Goal: Task Accomplishment & Management: Use online tool/utility

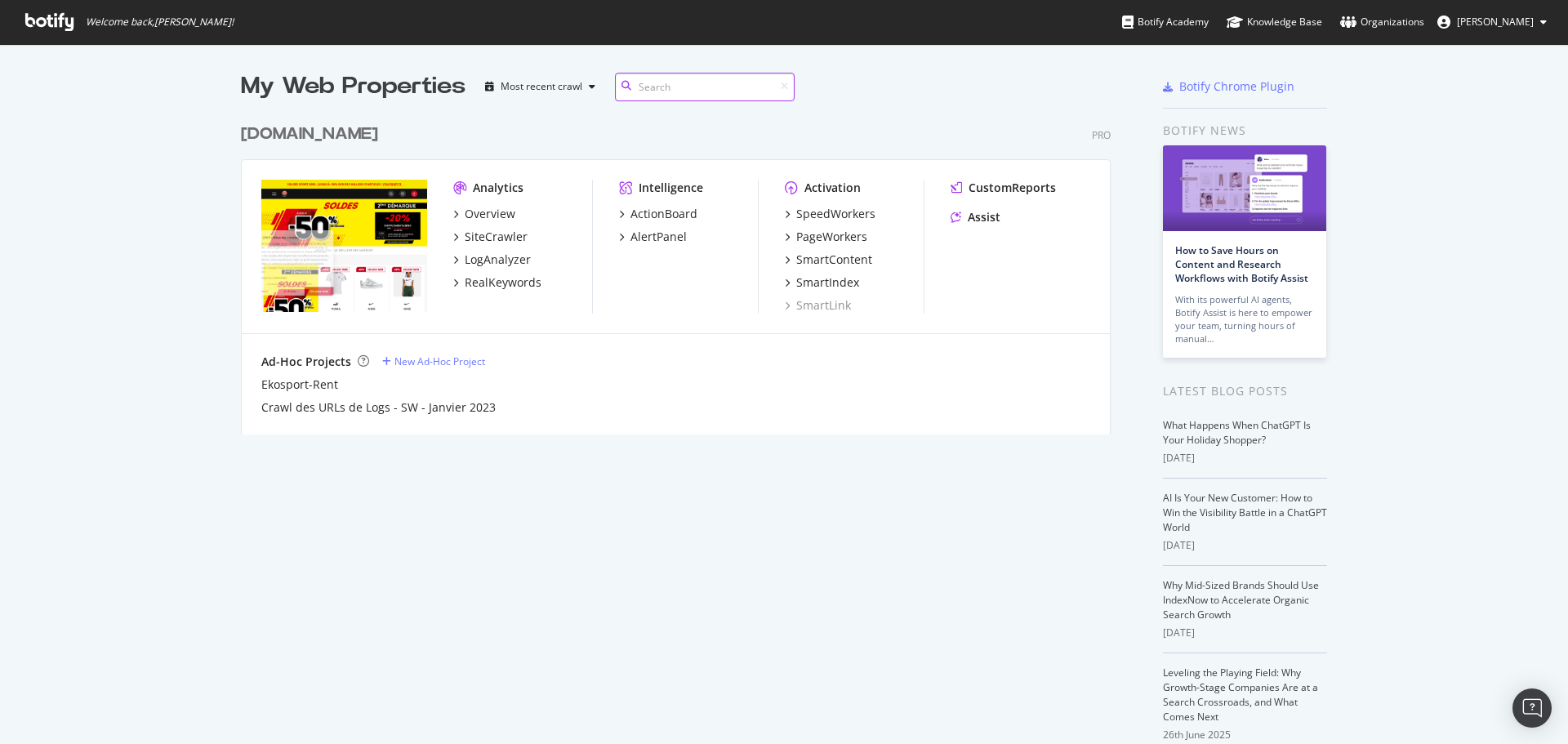
scroll to position [319, 871]
click at [824, 241] on div "PageWorkers" at bounding box center [831, 237] width 71 height 17
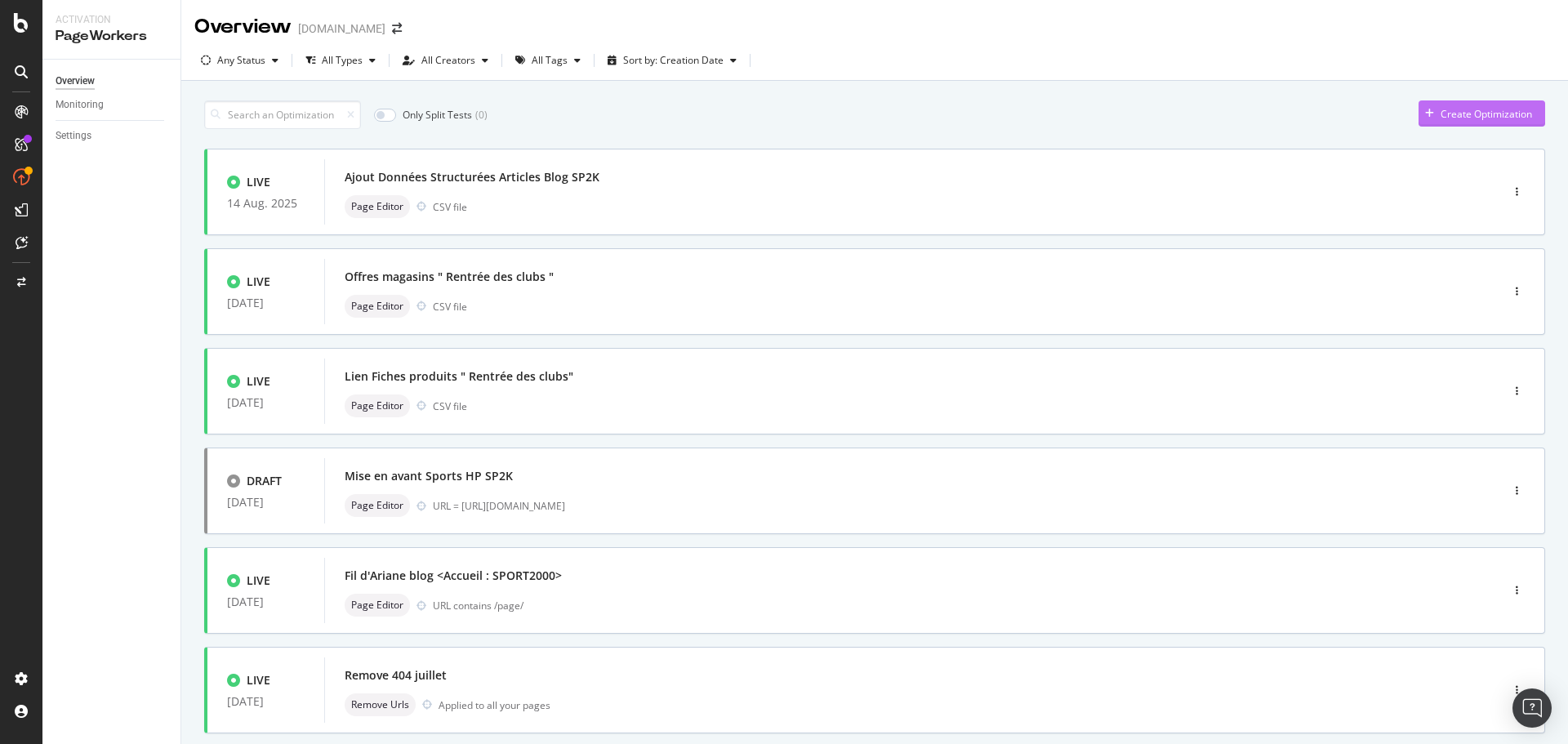
click at [1452, 113] on div "Create Optimization" at bounding box center [1486, 114] width 91 height 14
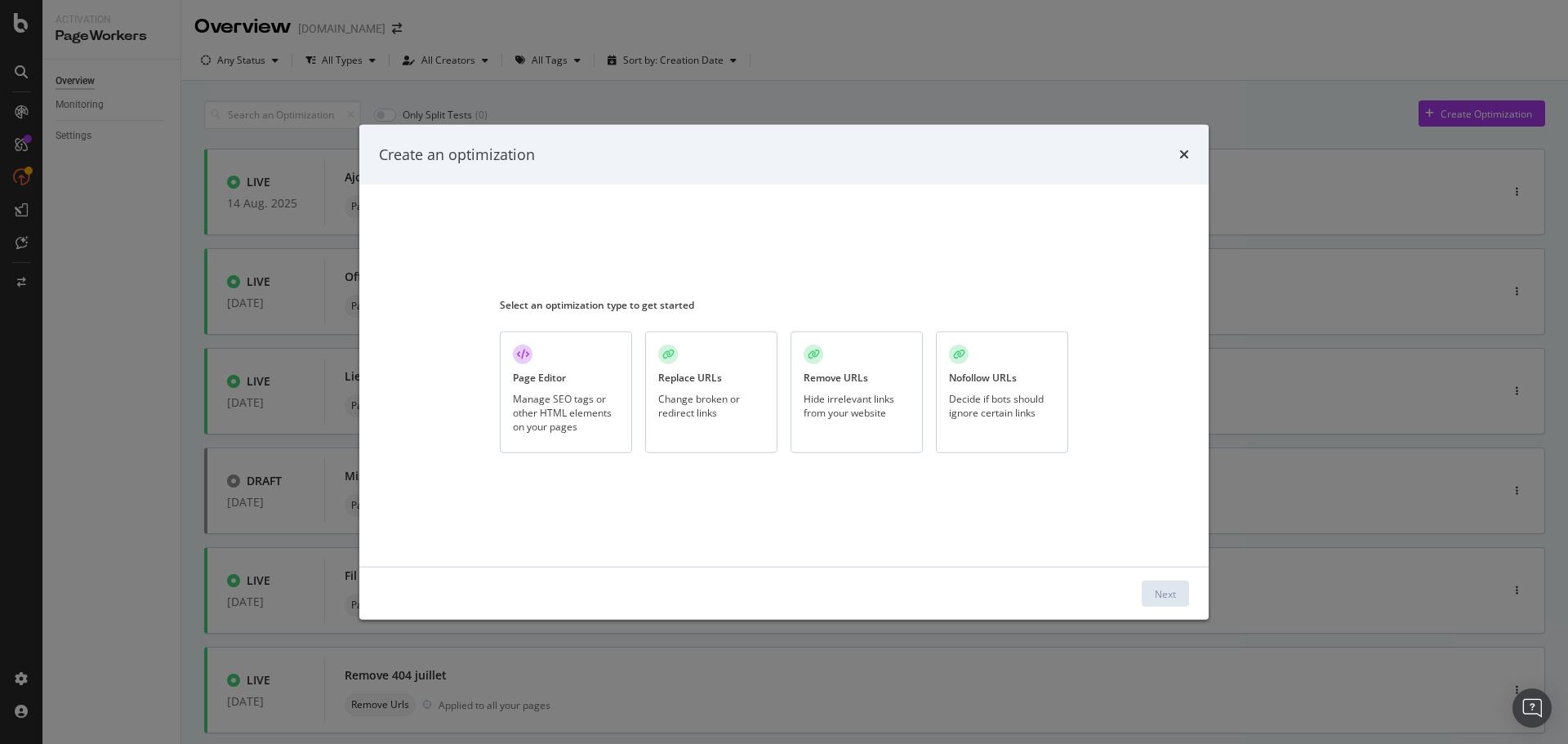
click at [521, 377] on div "Page Editor" at bounding box center [539, 377] width 53 height 14
click at [1181, 596] on button "Next" at bounding box center [1166, 594] width 47 height 26
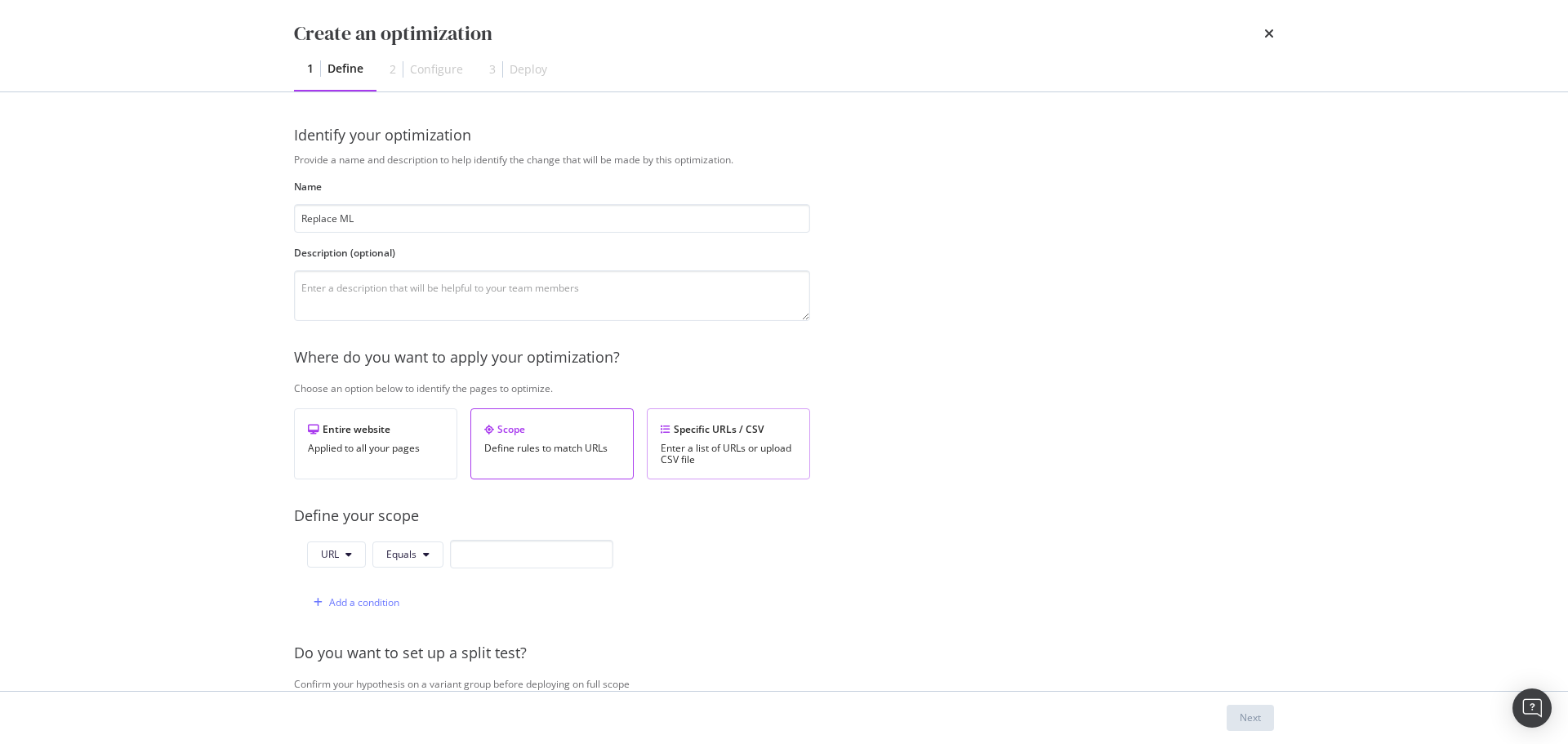
type input "Replace ML"
click at [730, 450] on div "Enter a list of URLs or upload CSV file" at bounding box center [729, 454] width 135 height 23
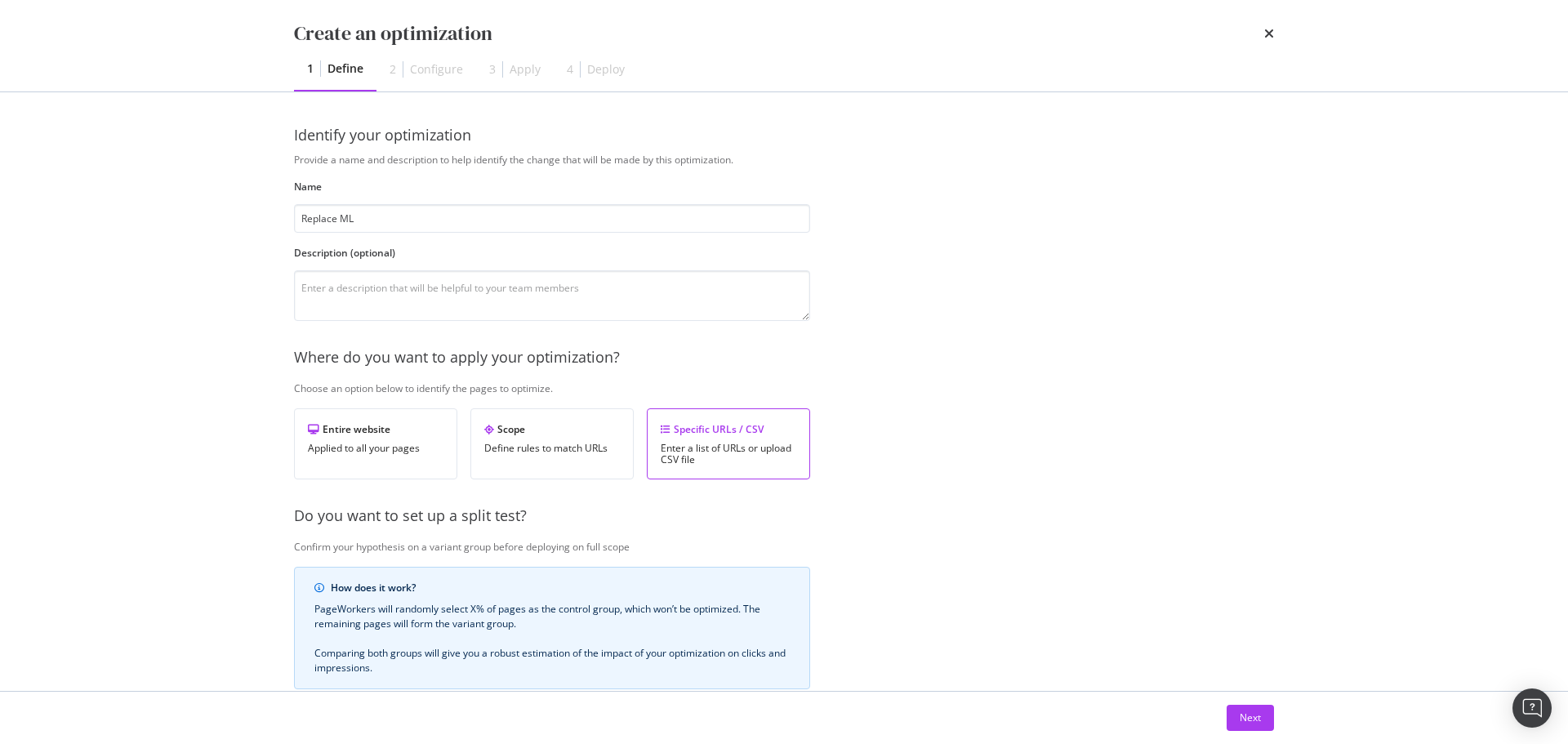
scroll to position [245, 0]
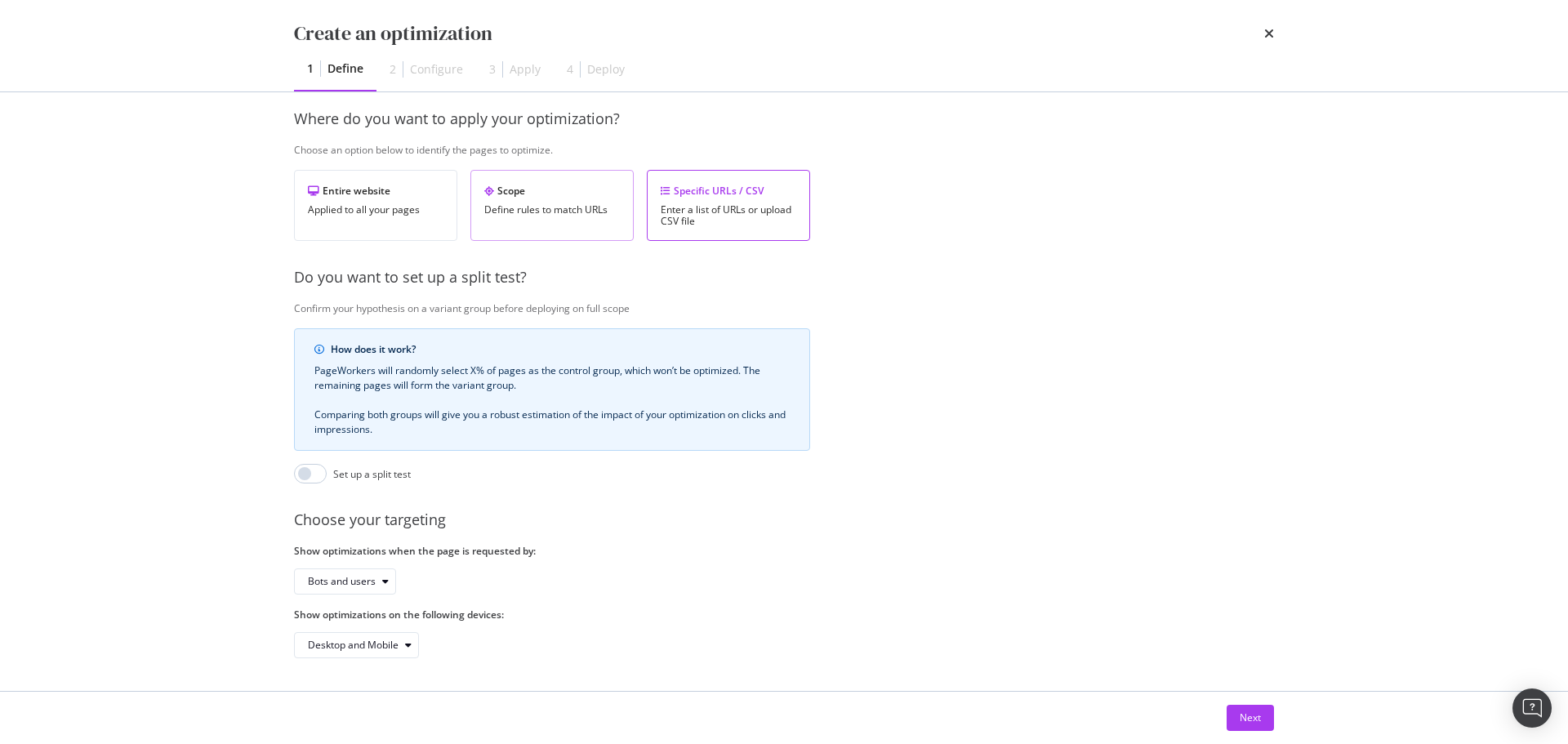
click at [519, 173] on div "Scope Define rules to match URLs" at bounding box center [552, 205] width 163 height 71
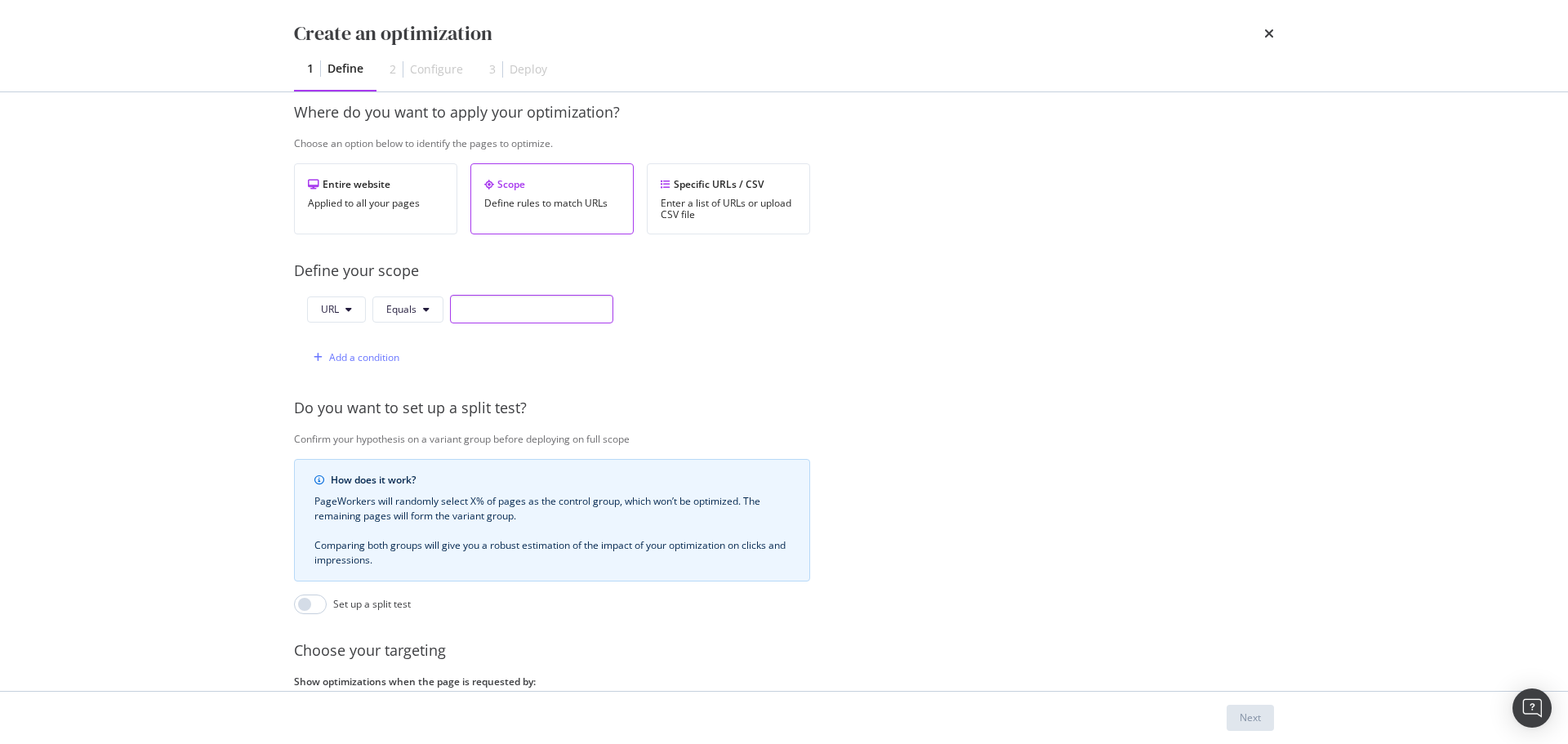
click at [535, 319] on input "modal" at bounding box center [532, 309] width 163 height 29
paste input "[URL][DOMAIN_NAME]"
type input "[URL][DOMAIN_NAME]"
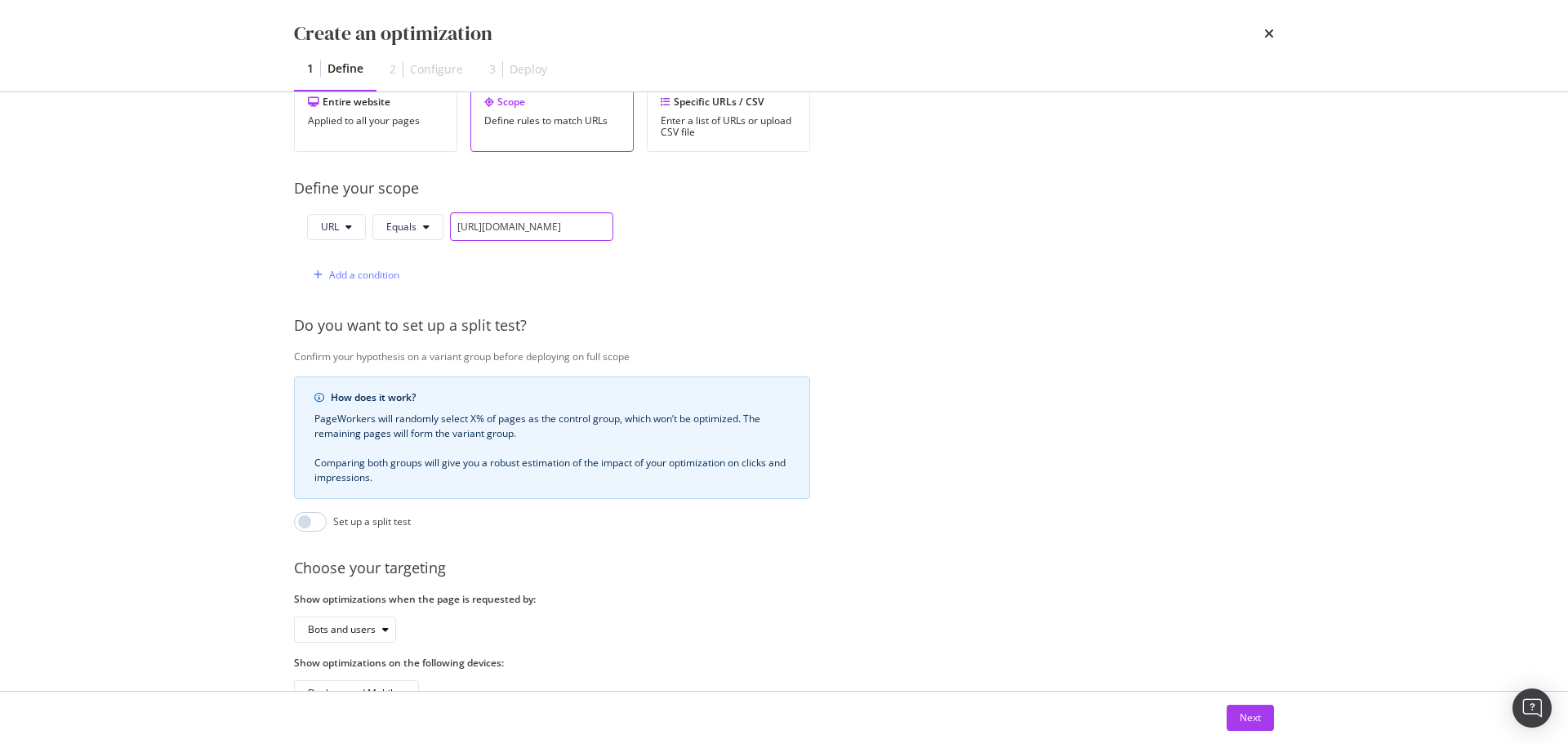
scroll to position [388, 0]
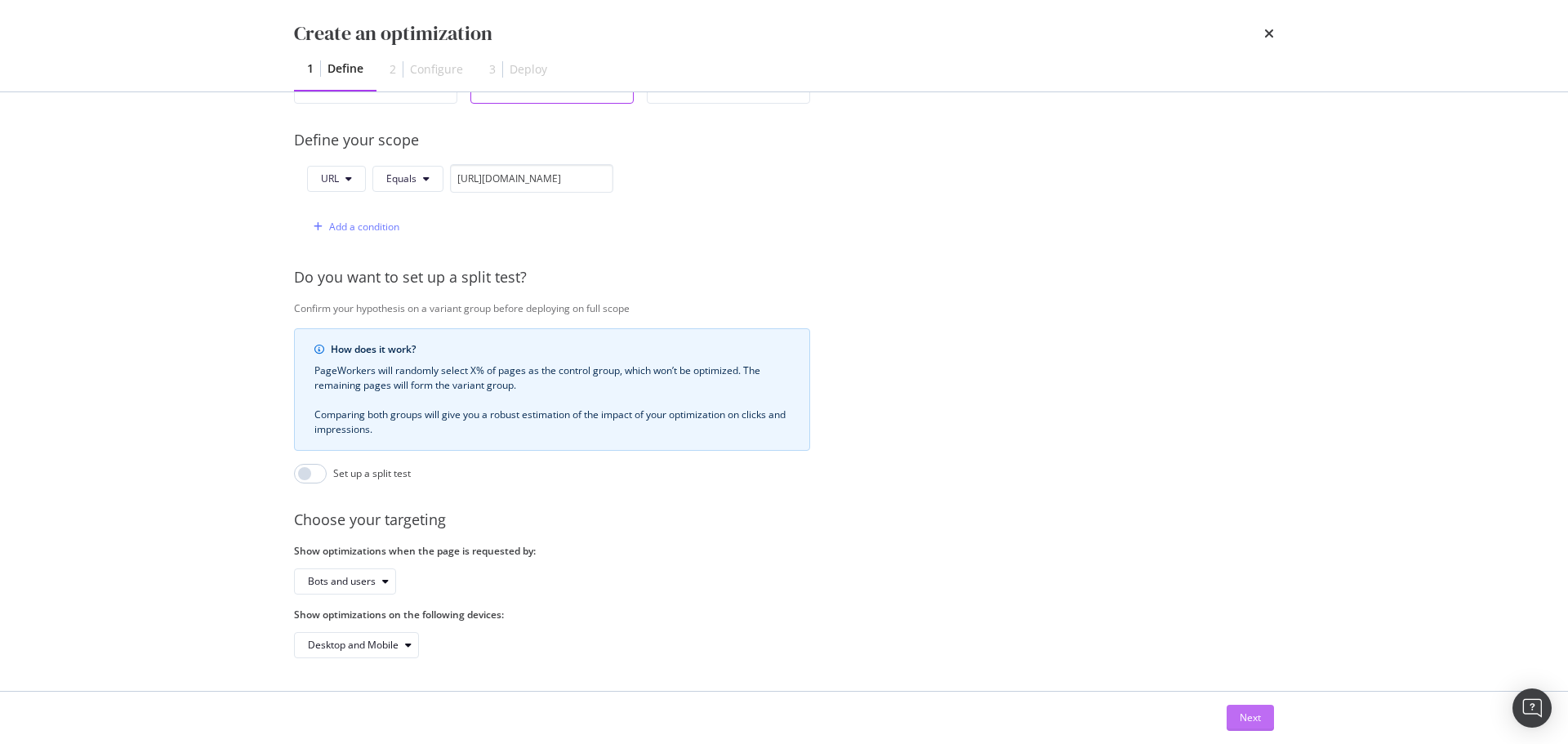
click at [1247, 712] on div "Next" at bounding box center [1250, 717] width 21 height 14
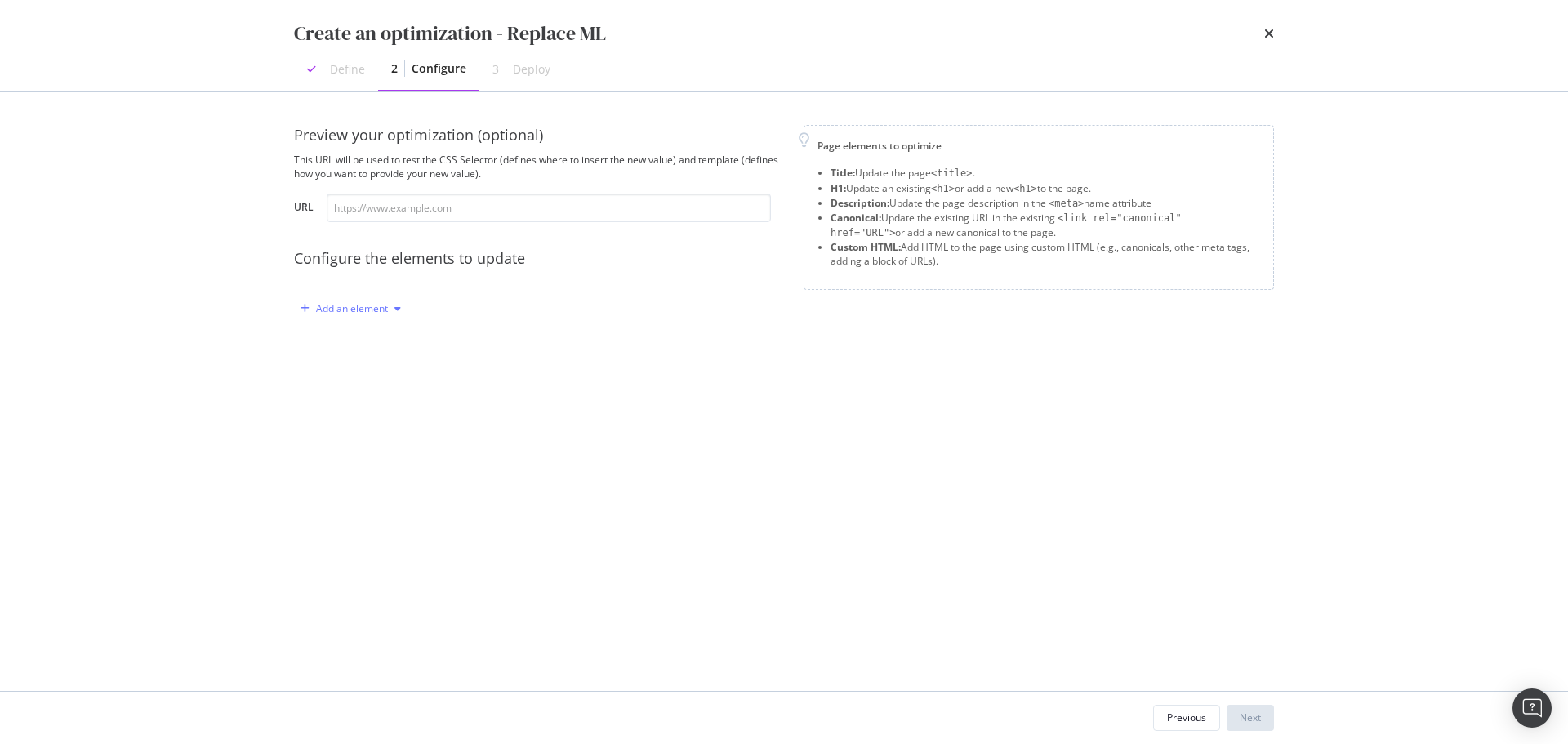
click at [362, 311] on div "Add an element" at bounding box center [352, 308] width 72 height 10
click at [366, 453] on div "Custom HTML" at bounding box center [370, 447] width 65 height 14
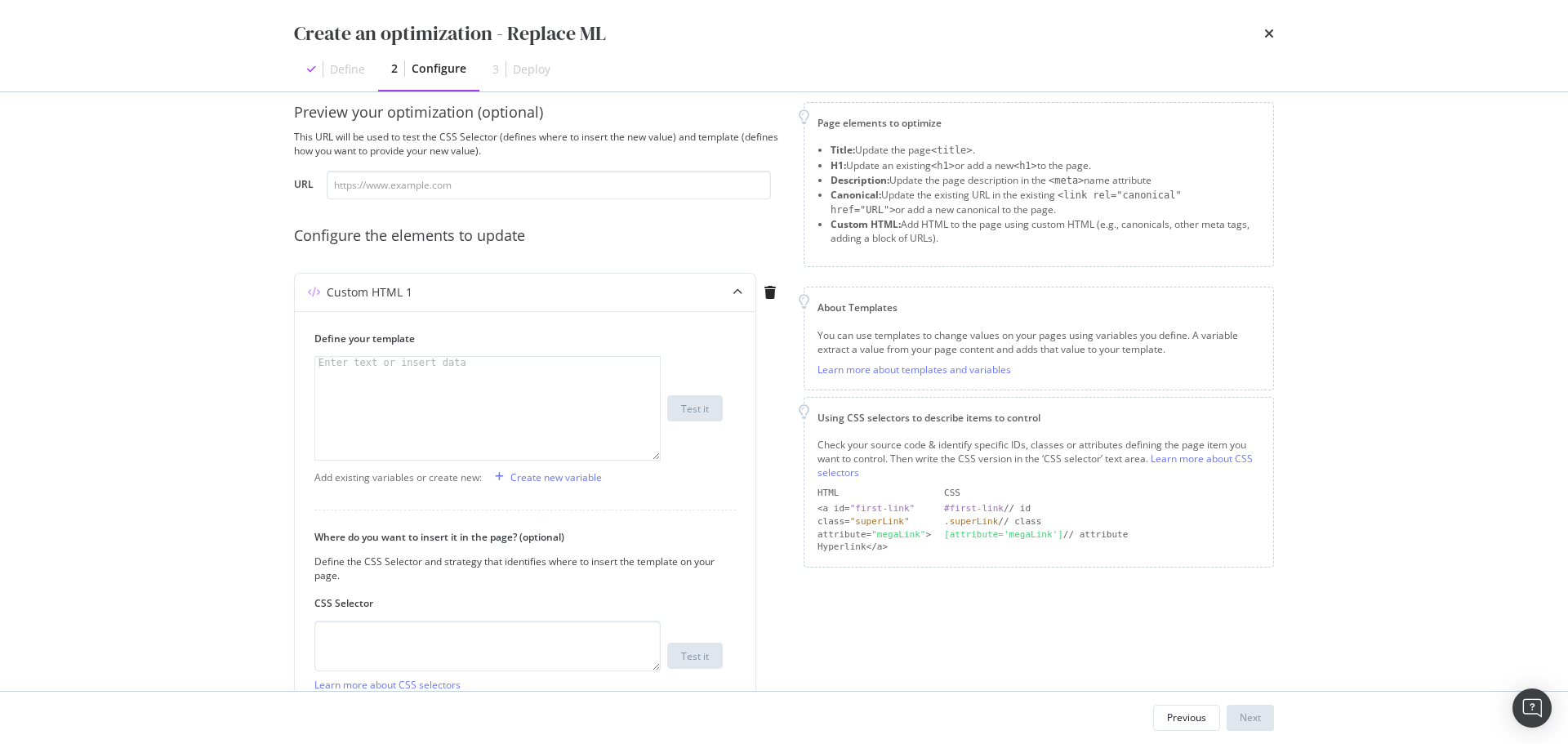
scroll to position [10, 0]
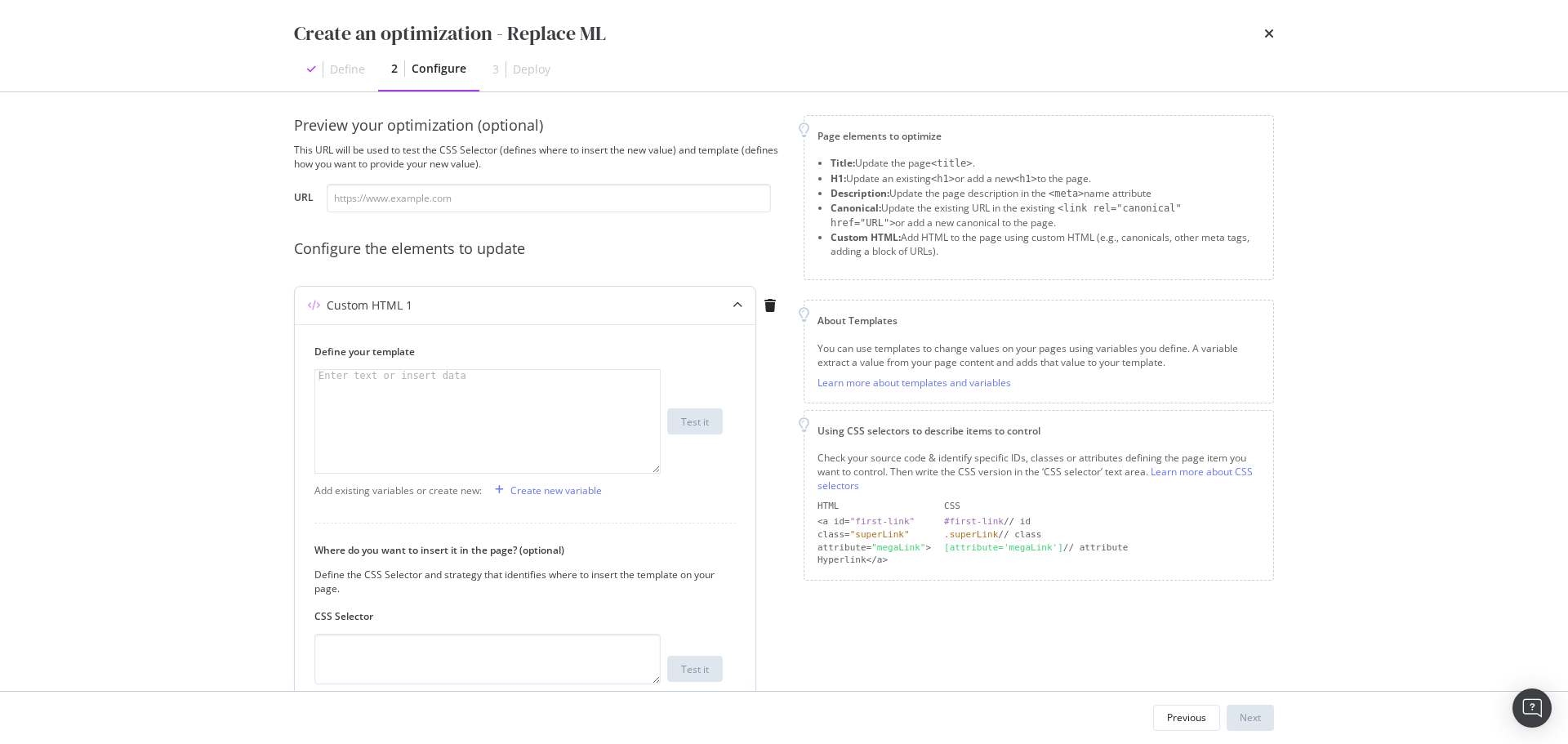
click at [428, 383] on div "modal" at bounding box center [487, 432] width 345 height 125
paste textarea "Cursor at row 1"
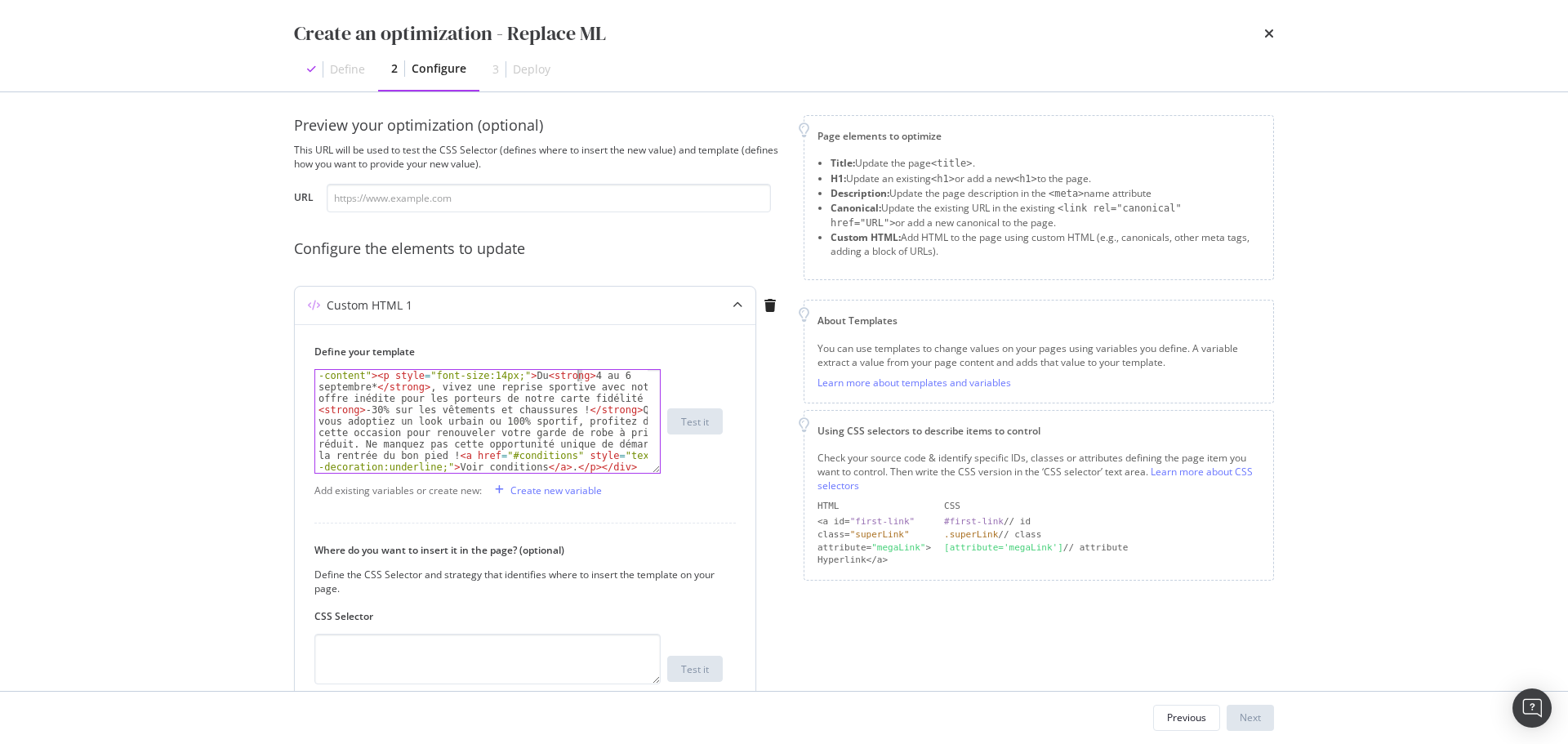
click at [579, 376] on div "< div id = "taxon-description" class = "taxon__description -content" > < p styl…" at bounding box center [481, 524] width 333 height 332
click at [605, 376] on div "< div id = "taxon-description" class = "taxon__description -content" > < p styl…" at bounding box center [481, 524] width 333 height 332
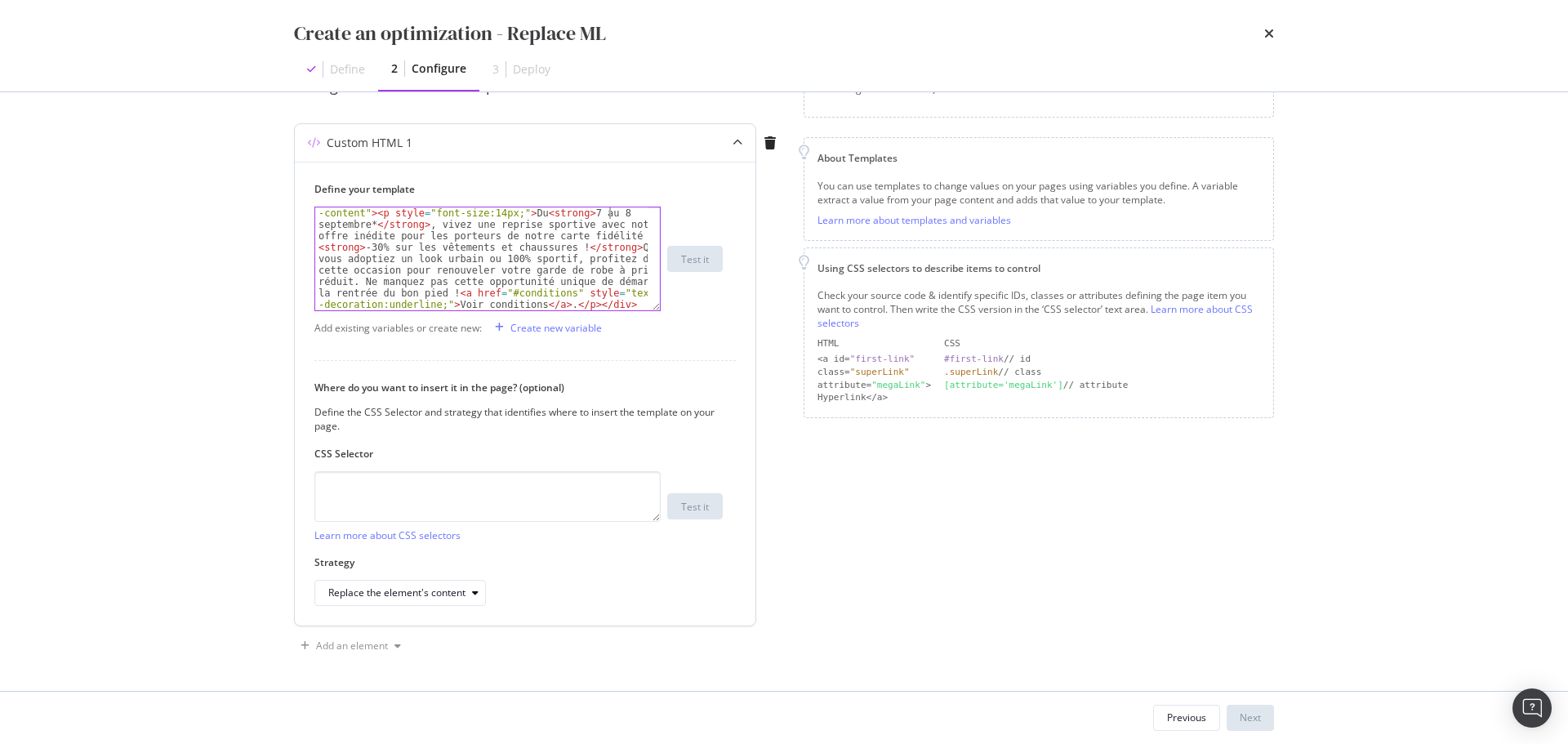
scroll to position [173, 0]
type textarea "<div id="taxon-description" class="taxon__description-content"><p style="font-s…"
click at [495, 483] on textarea "modal" at bounding box center [487, 496] width 347 height 51
paste textarea "taxon-description"
type textarea "#taxon-description"
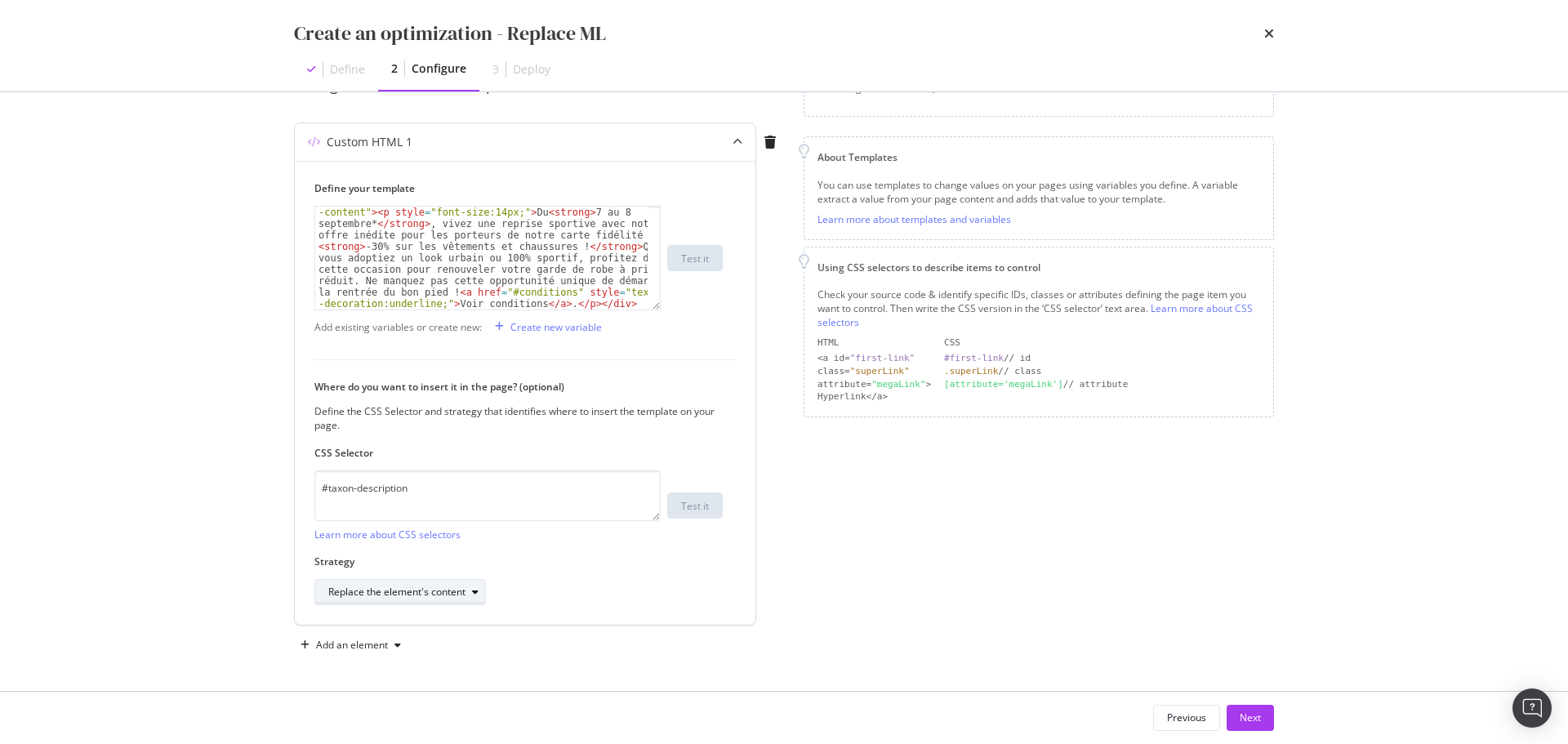
click at [436, 596] on div "Replace the element's content" at bounding box center [397, 591] width 137 height 10
click at [463, 565] on div "Replace the element entirely" at bounding box center [399, 564] width 130 height 14
click at [381, 581] on div "Replace the element entirely" at bounding box center [403, 592] width 149 height 23
click at [471, 541] on div "Replace the element's content" at bounding box center [403, 538] width 137 height 14
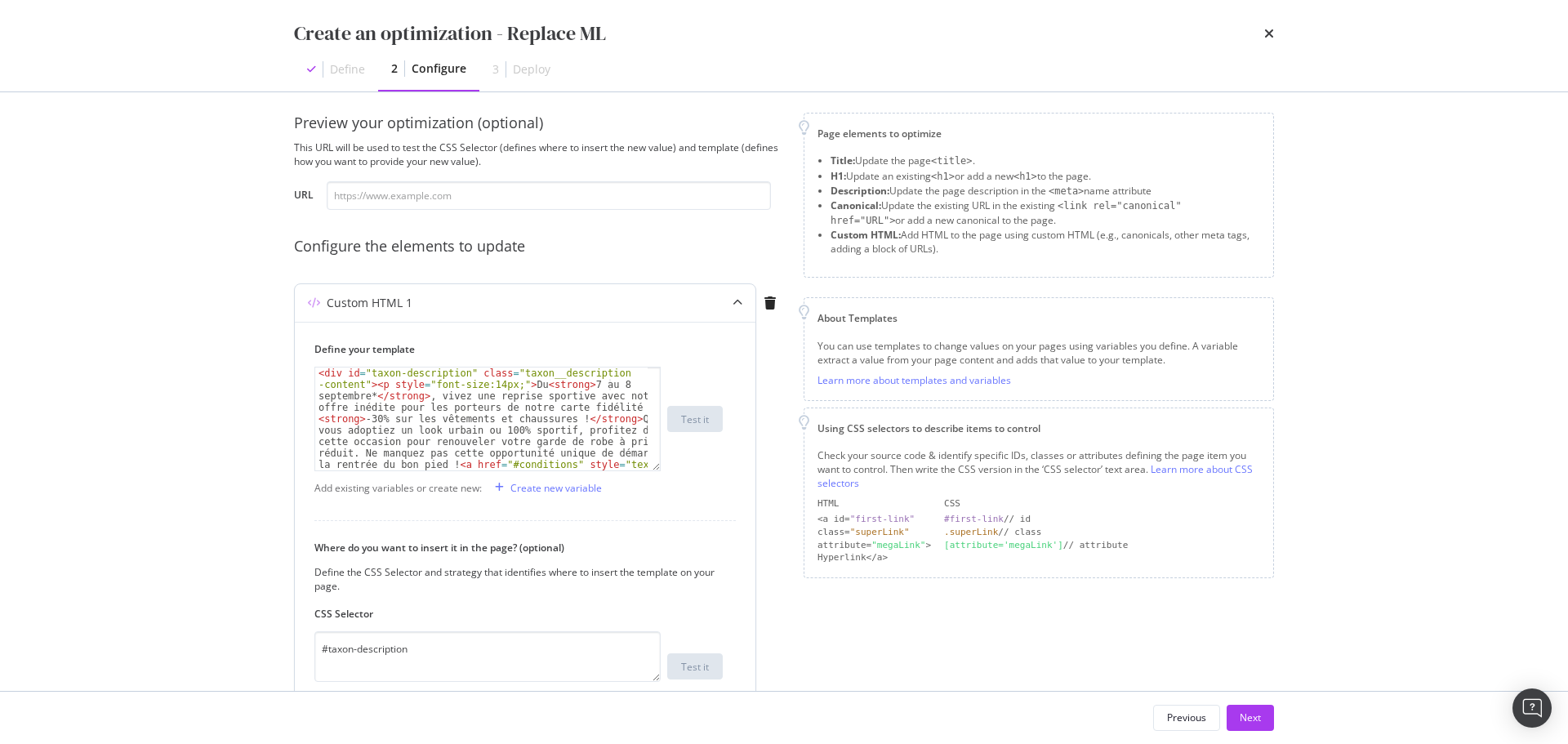
scroll to position [10, 0]
drag, startPoint x: 372, startPoint y: 383, endPoint x: 281, endPoint y: 372, distance: 91.7
click at [281, 372] on div "Preview your optimization (optional) This URL will be used to test the CSS Sele…" at bounding box center [784, 391] width 1046 height 598
type textarea "<p style="font-size:14px;">Du <strong>[DATE] au [DATE]*</strong>, vivez une rep…"
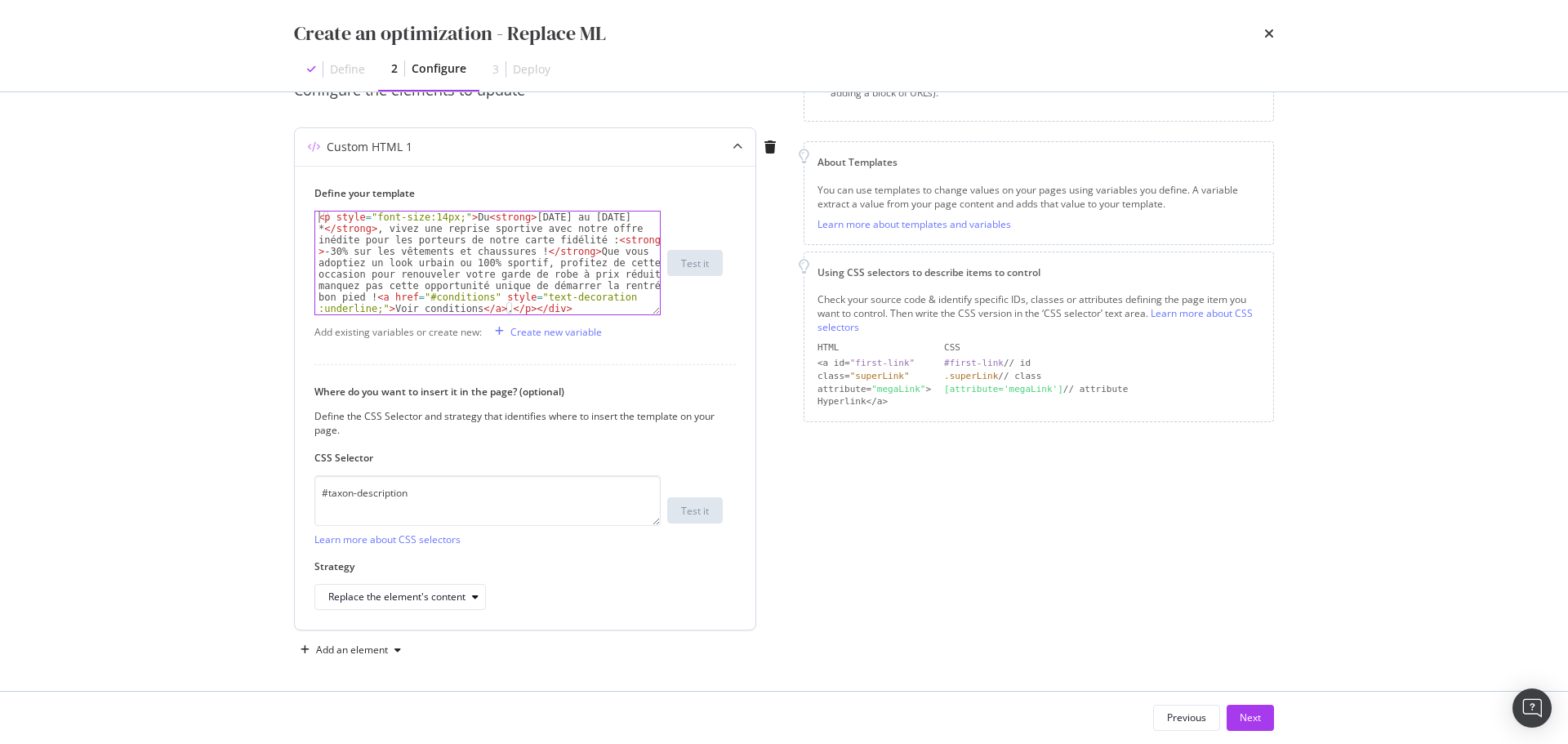
scroll to position [173, 0]
drag, startPoint x: 563, startPoint y: 299, endPoint x: 517, endPoint y: 299, distance: 46.0
click at [517, 299] on div "< p style = "font-size:14px;" > Du < strong > [DATE] au [DATE] * </ strong > , …" at bounding box center [487, 361] width 345 height 309
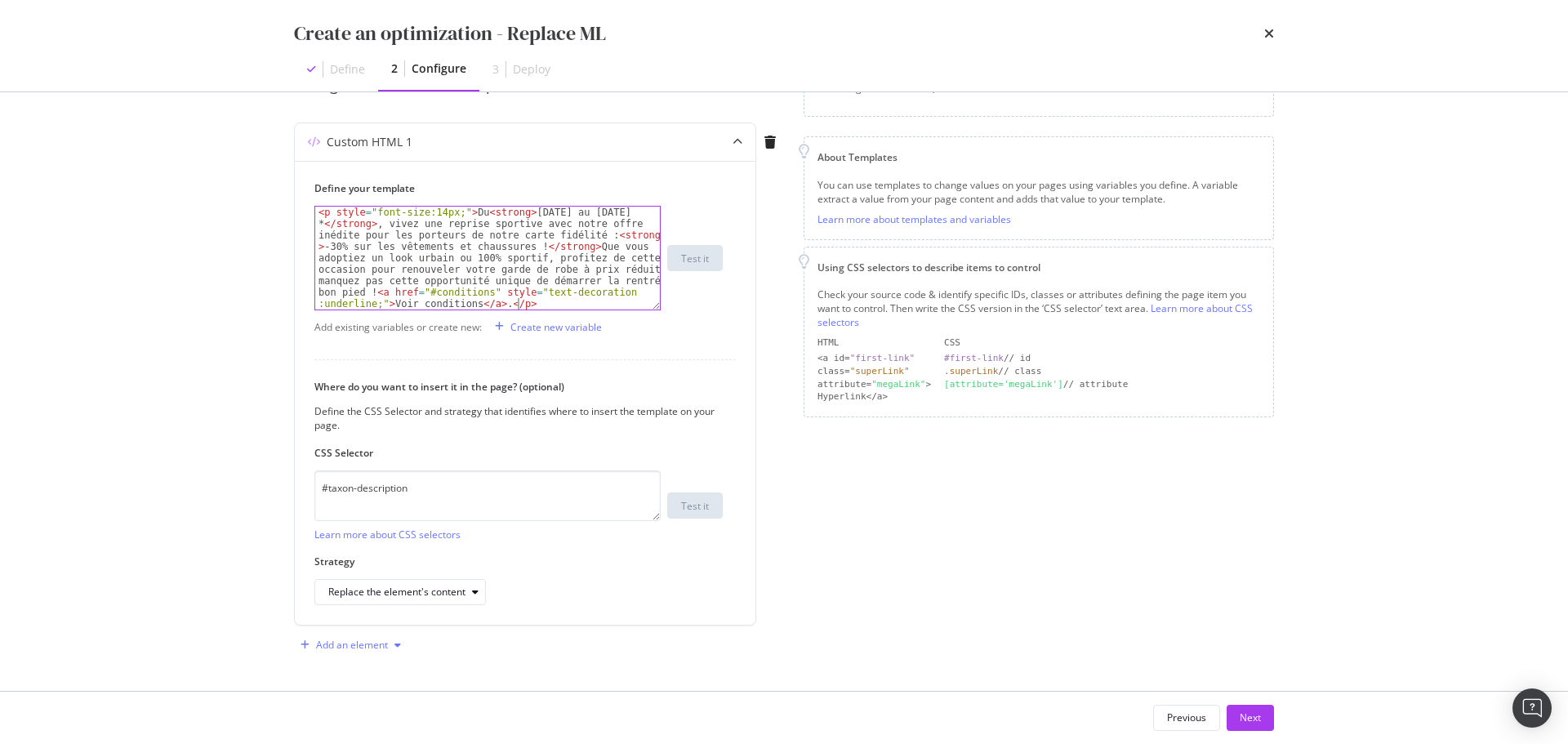
click at [336, 649] on div "Add an element" at bounding box center [352, 644] width 72 height 10
click at [363, 612] on div "Custom HTML" at bounding box center [370, 614] width 65 height 14
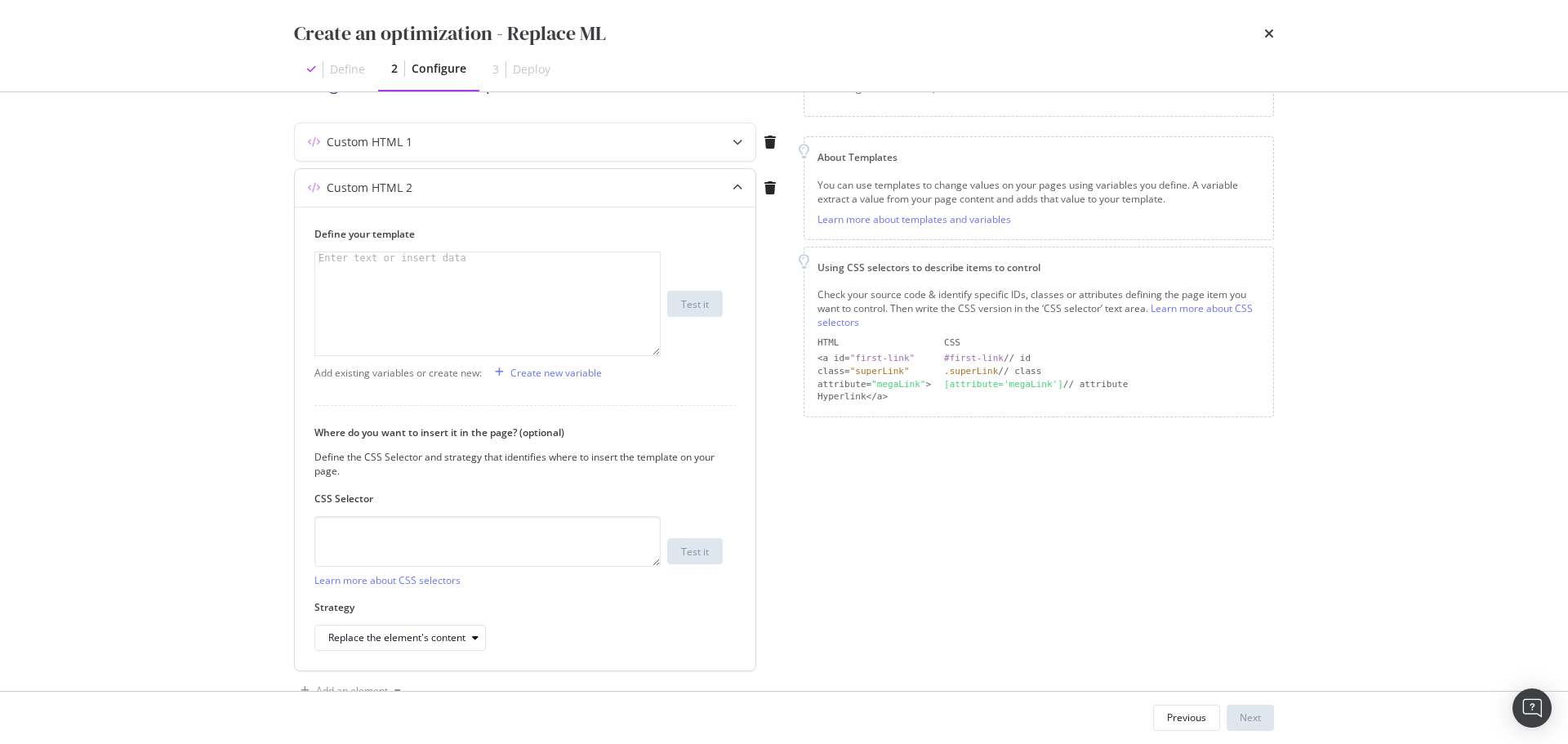
drag, startPoint x: 443, startPoint y: 272, endPoint x: 585, endPoint y: 343, distance: 158.8
click at [443, 272] on div "modal" at bounding box center [487, 315] width 345 height 125
paste textarea "Cursor at row 1"
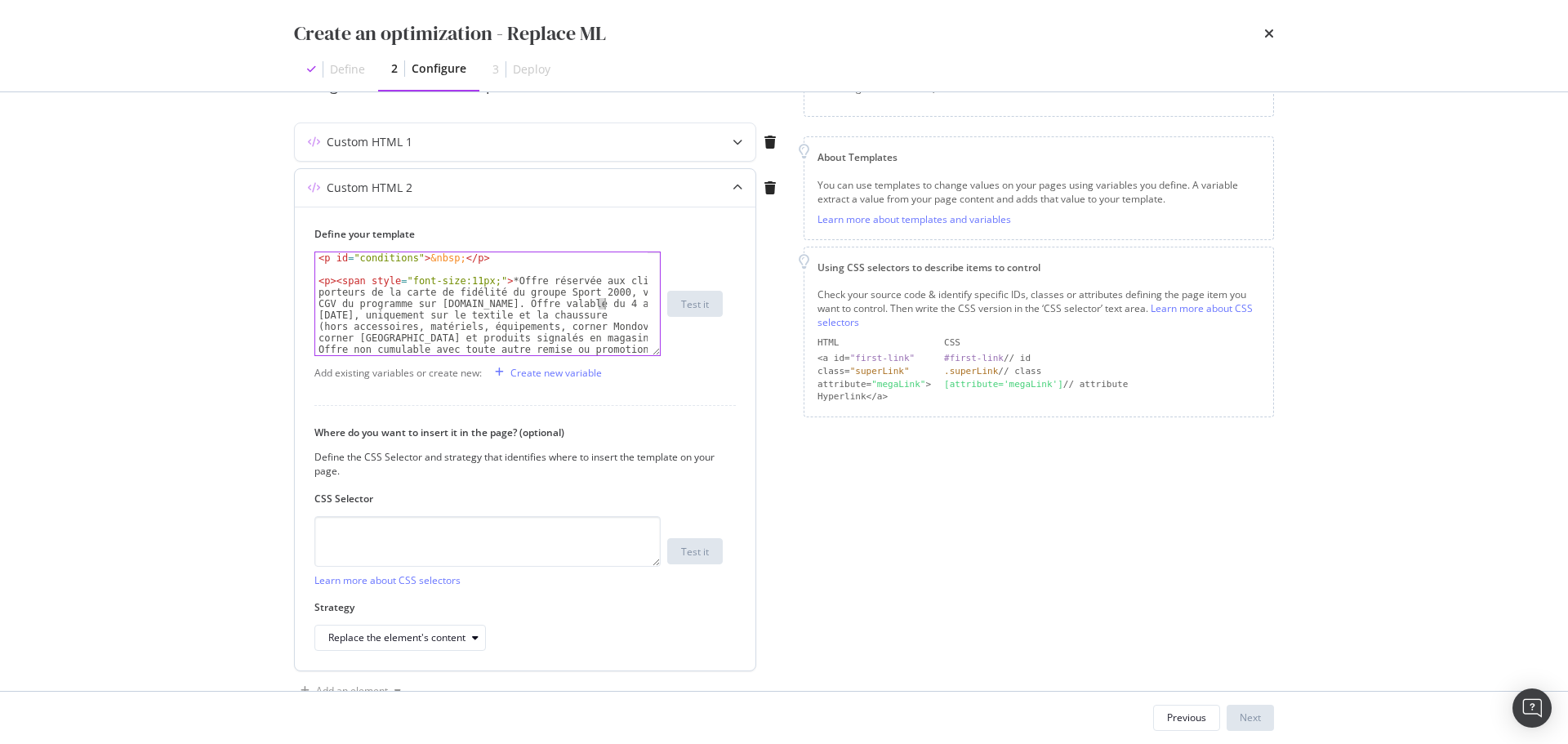
click at [606, 303] on div "< p id = "conditions" > &nbsp; </ p > < p > < span style = "font-size:11px;" > …" at bounding box center [481, 412] width 333 height 320
click at [631, 304] on div "< p id = "conditions" > &nbsp; </ p > < p > < span style = "font-size:11px;" > …" at bounding box center [481, 412] width 333 height 320
type textarea "<p><span style="font-size:11px;">*Offre réservée aux clients porteurs de la car…"
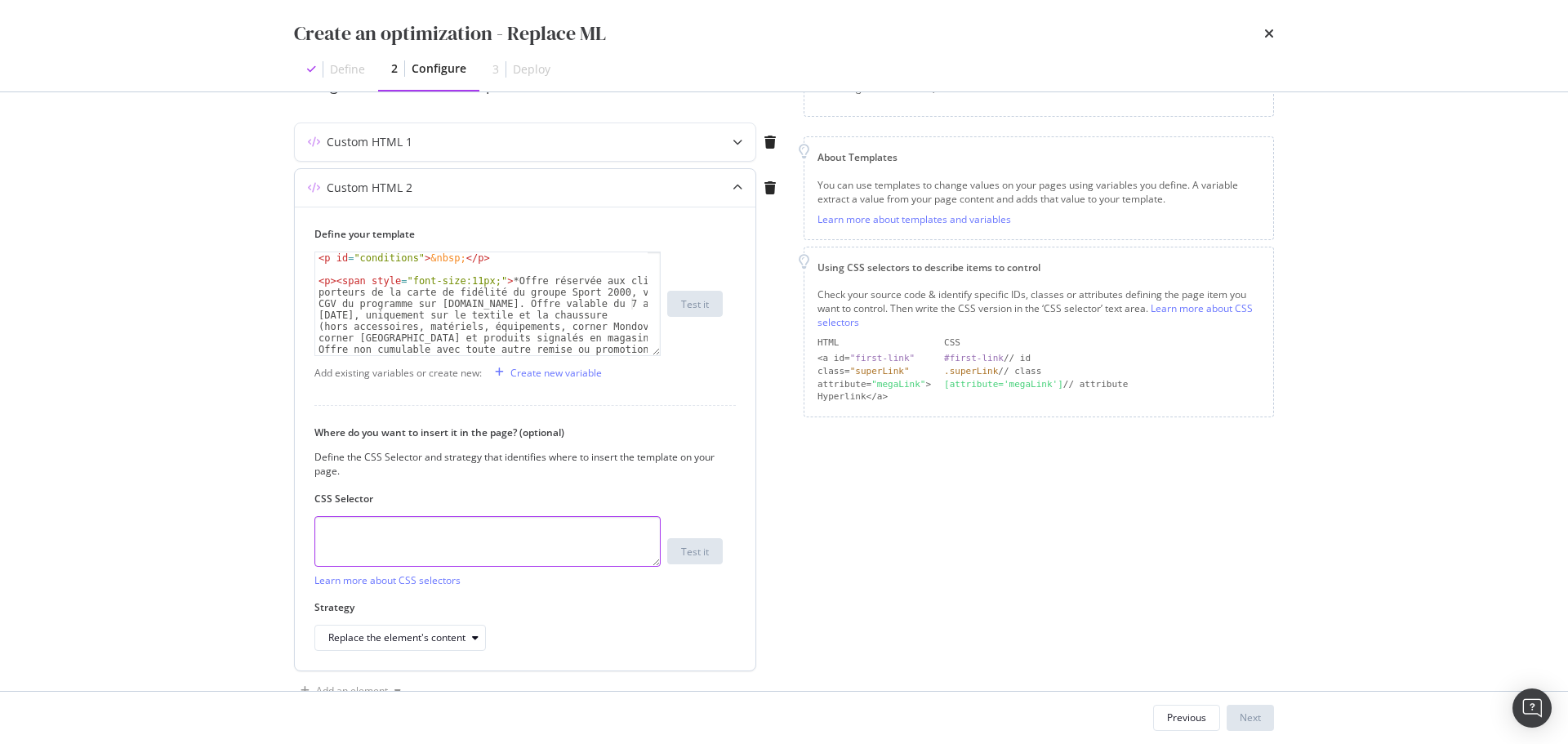
click at [564, 537] on textarea "modal" at bounding box center [487, 541] width 347 height 51
paste textarea "taxon__bottom-description"
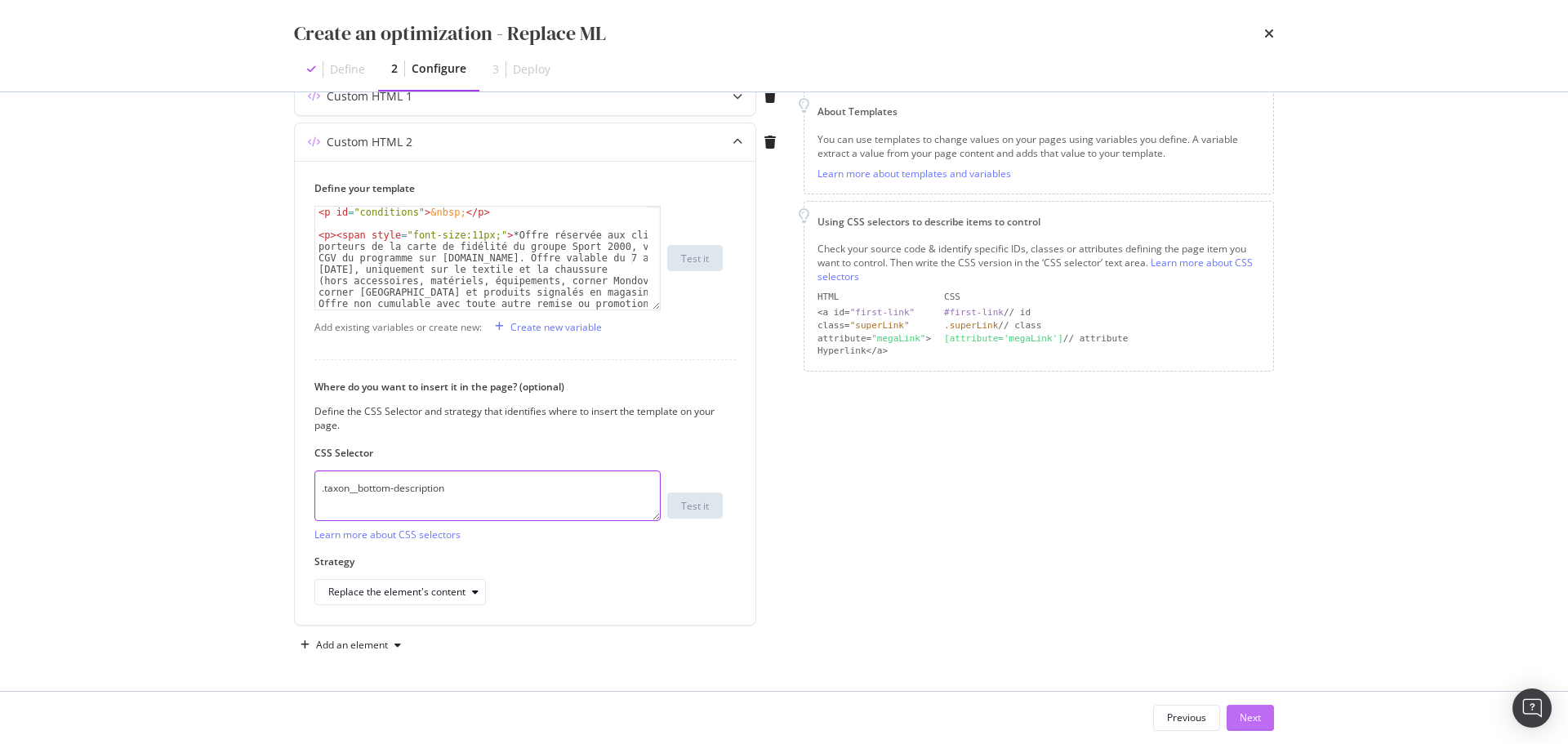
type textarea ".taxon__bottom-description"
click at [1257, 716] on div "Next" at bounding box center [1250, 717] width 21 height 14
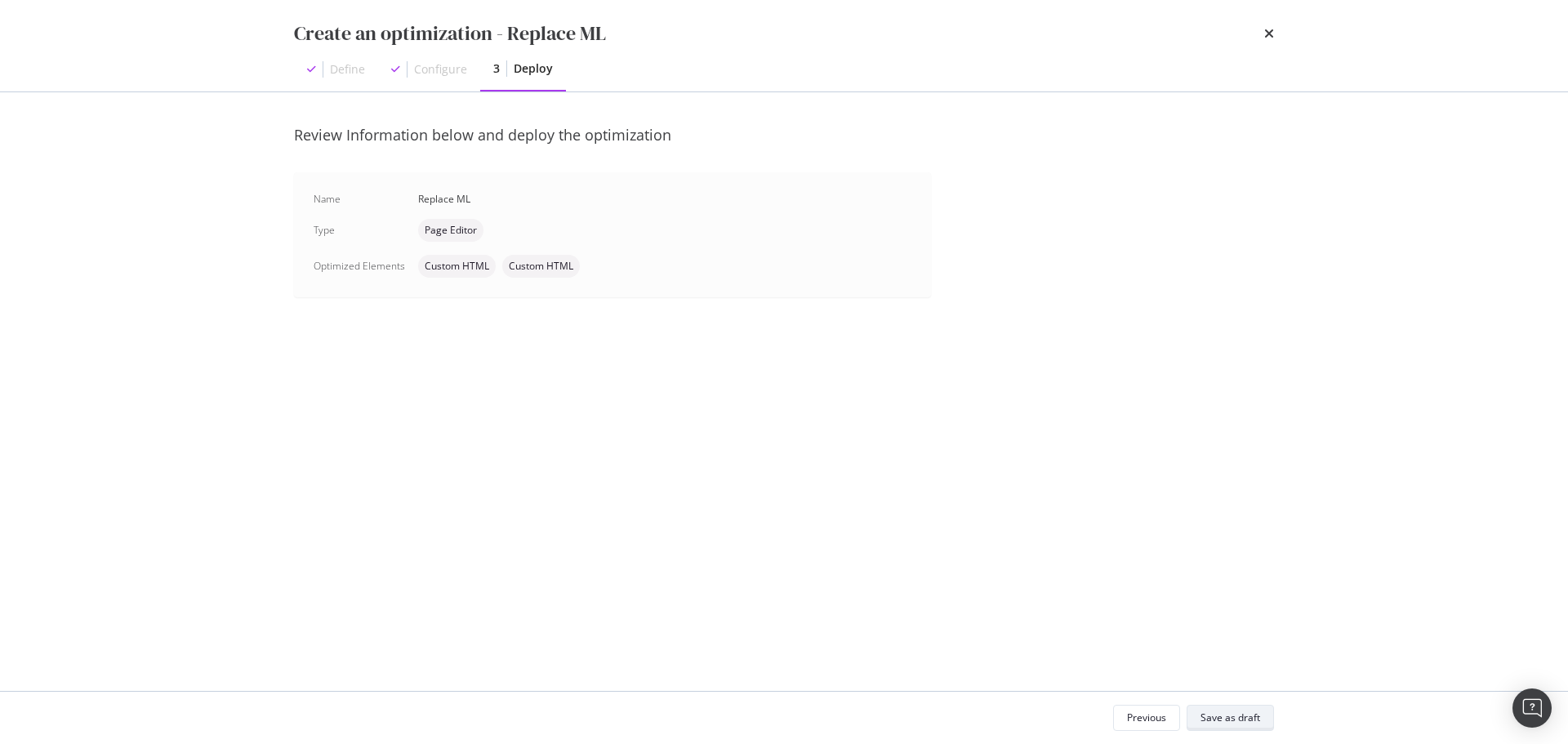
click at [1253, 713] on div "Save as draft" at bounding box center [1231, 717] width 60 height 14
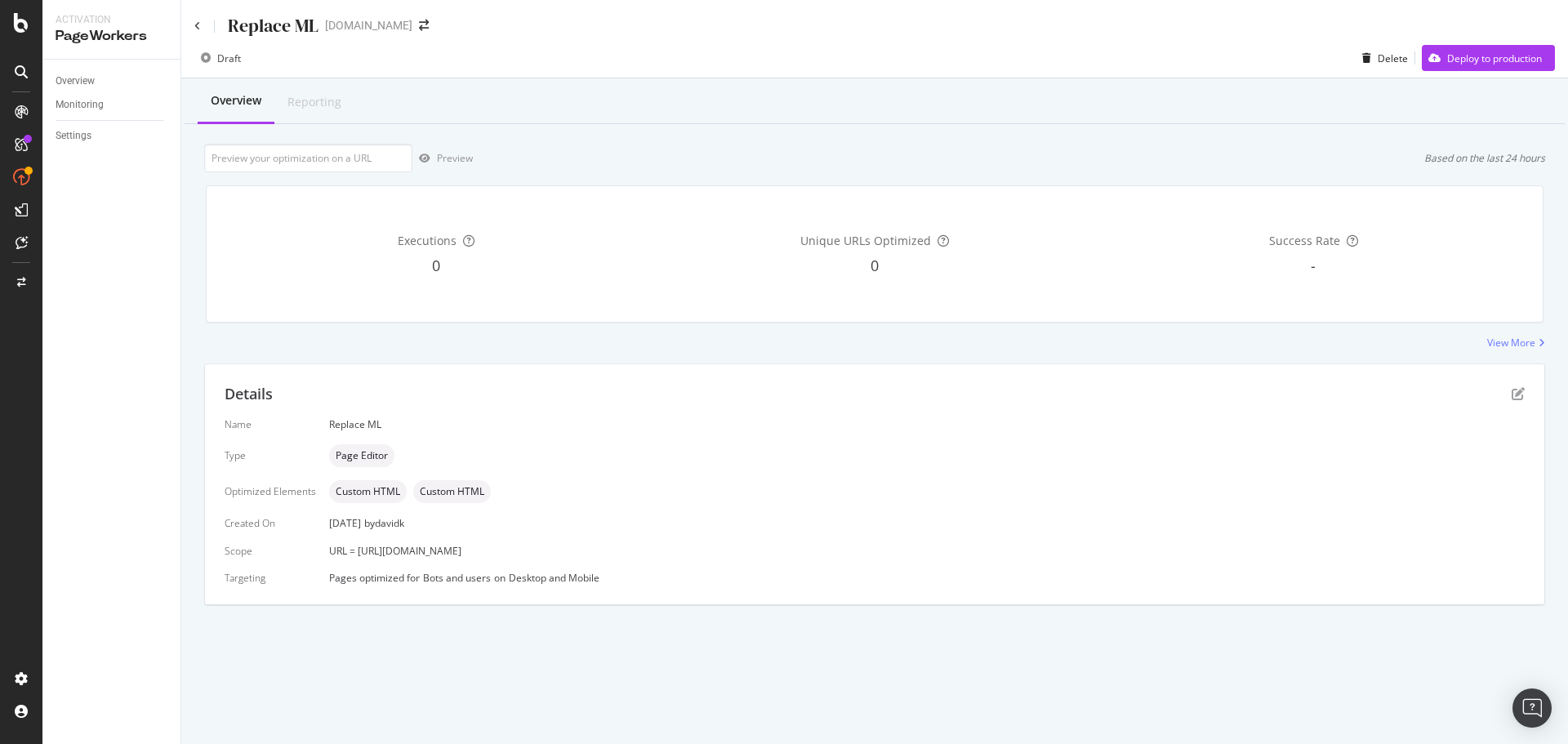
click at [360, 553] on span "URL = [URL][DOMAIN_NAME]" at bounding box center [395, 551] width 133 height 14
drag, startPoint x: 355, startPoint y: 550, endPoint x: 910, endPoint y: 550, distance: 555.0
click at [910, 550] on div "URL = [URL][DOMAIN_NAME]" at bounding box center [927, 551] width 1196 height 14
copy span "[URL][DOMAIN_NAME]"
click at [335, 159] on input "url" at bounding box center [308, 158] width 208 height 29
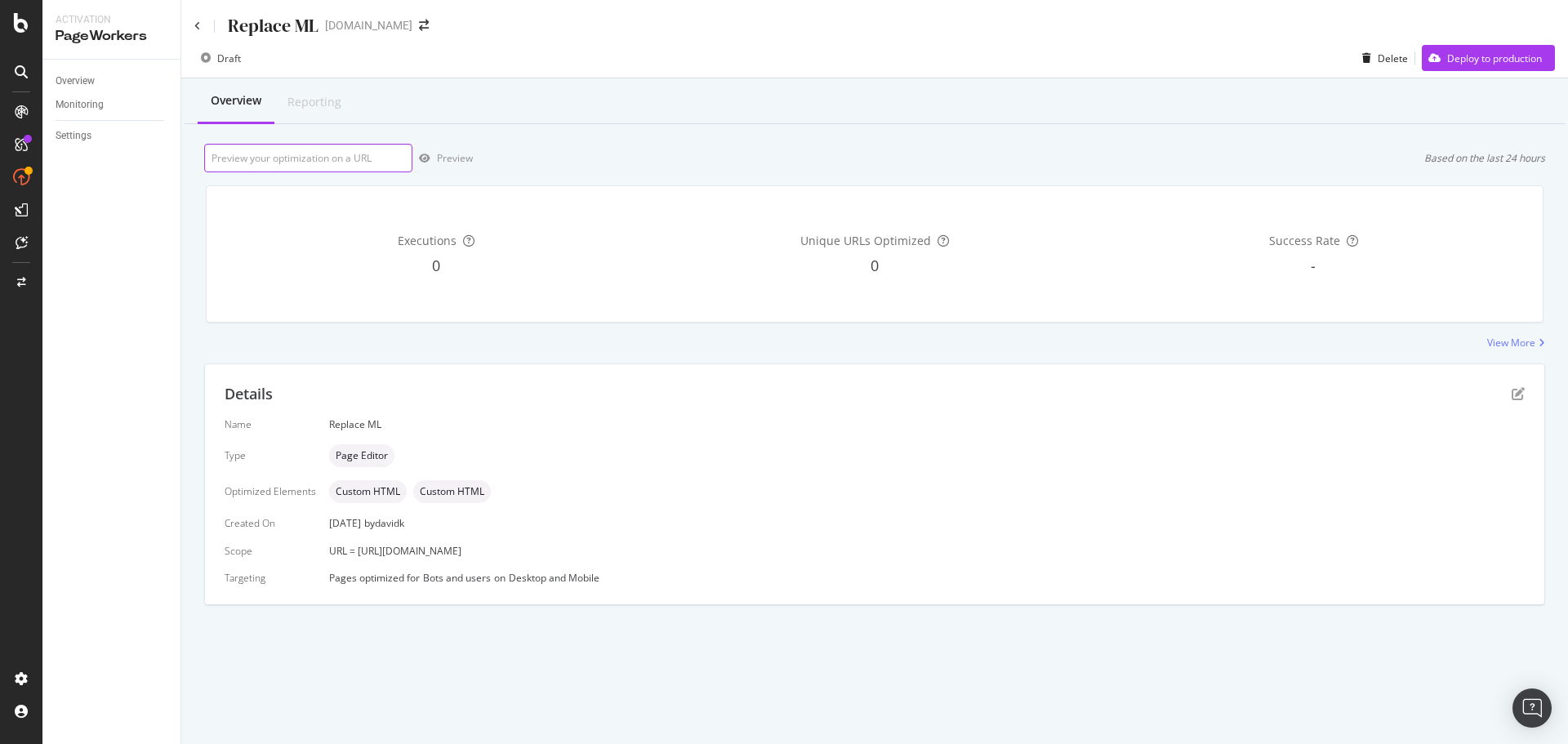
paste input "[URL][DOMAIN_NAME]"
type input "[URL][DOMAIN_NAME]"
click at [453, 161] on div "Preview" at bounding box center [455, 158] width 36 height 14
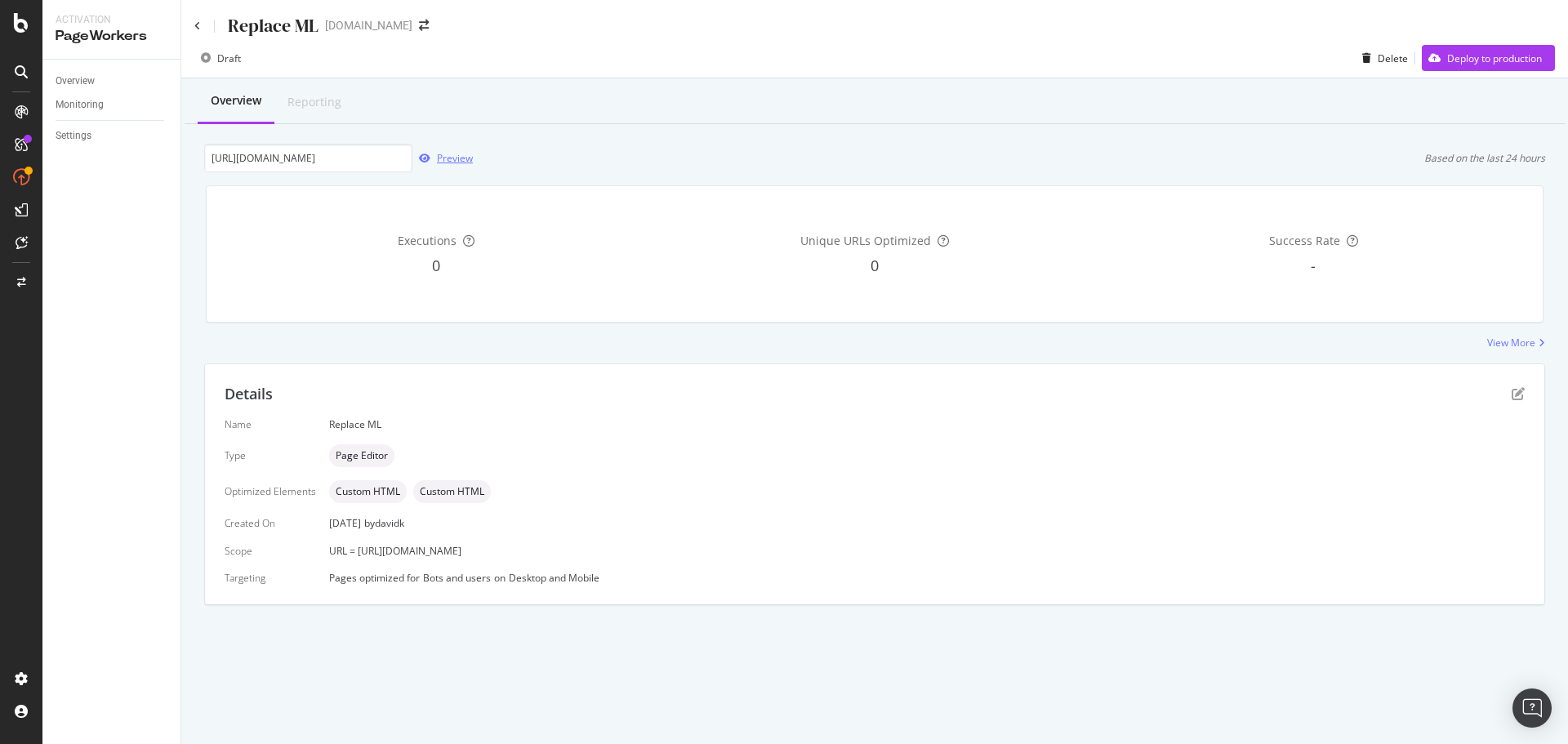
click at [450, 154] on div "Preview" at bounding box center [455, 158] width 36 height 14
click at [1516, 401] on div "Details" at bounding box center [874, 394] width 1300 height 21
click at [1518, 391] on icon "pen-to-square" at bounding box center [1518, 393] width 13 height 13
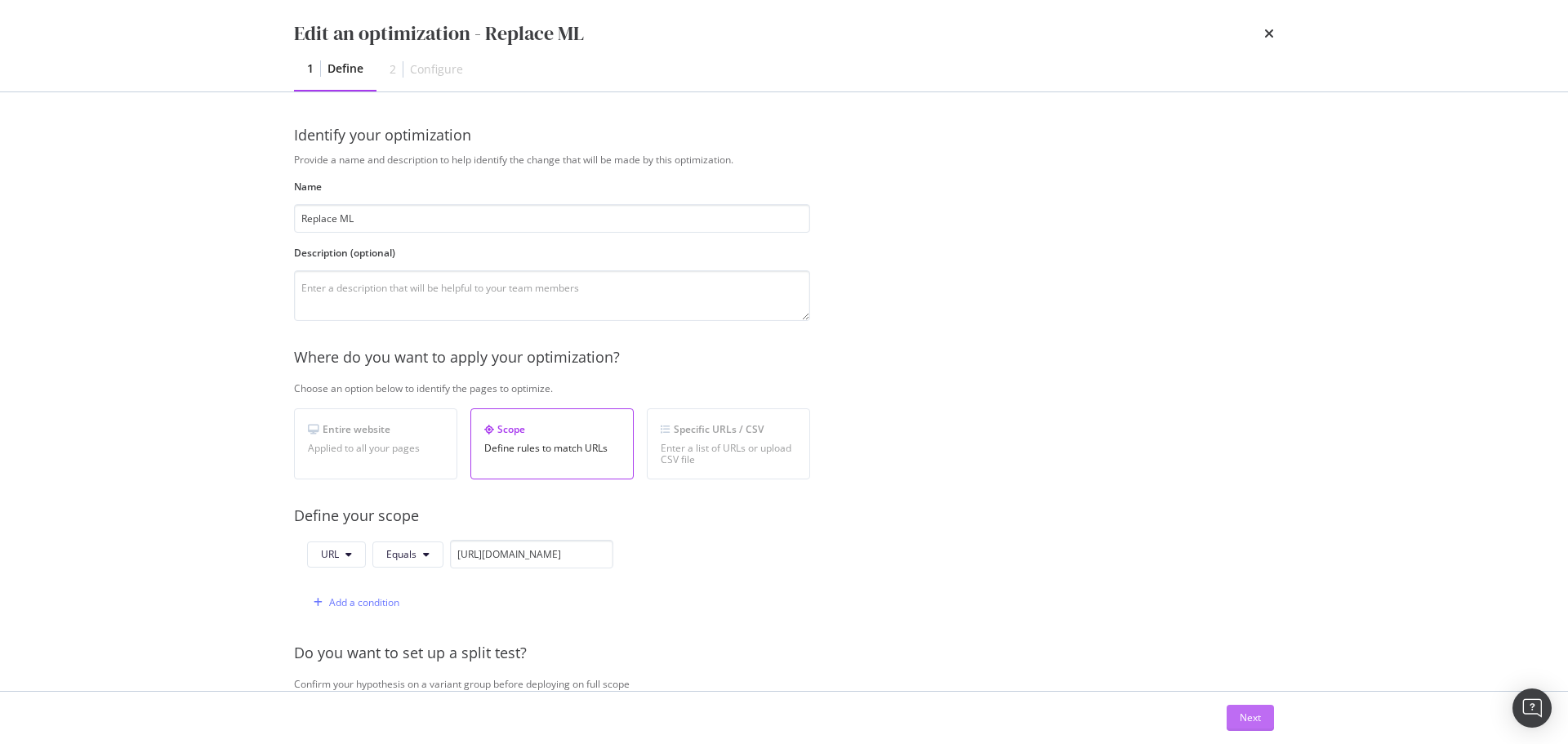
click at [1246, 709] on div "Next" at bounding box center [1250, 718] width 21 height 25
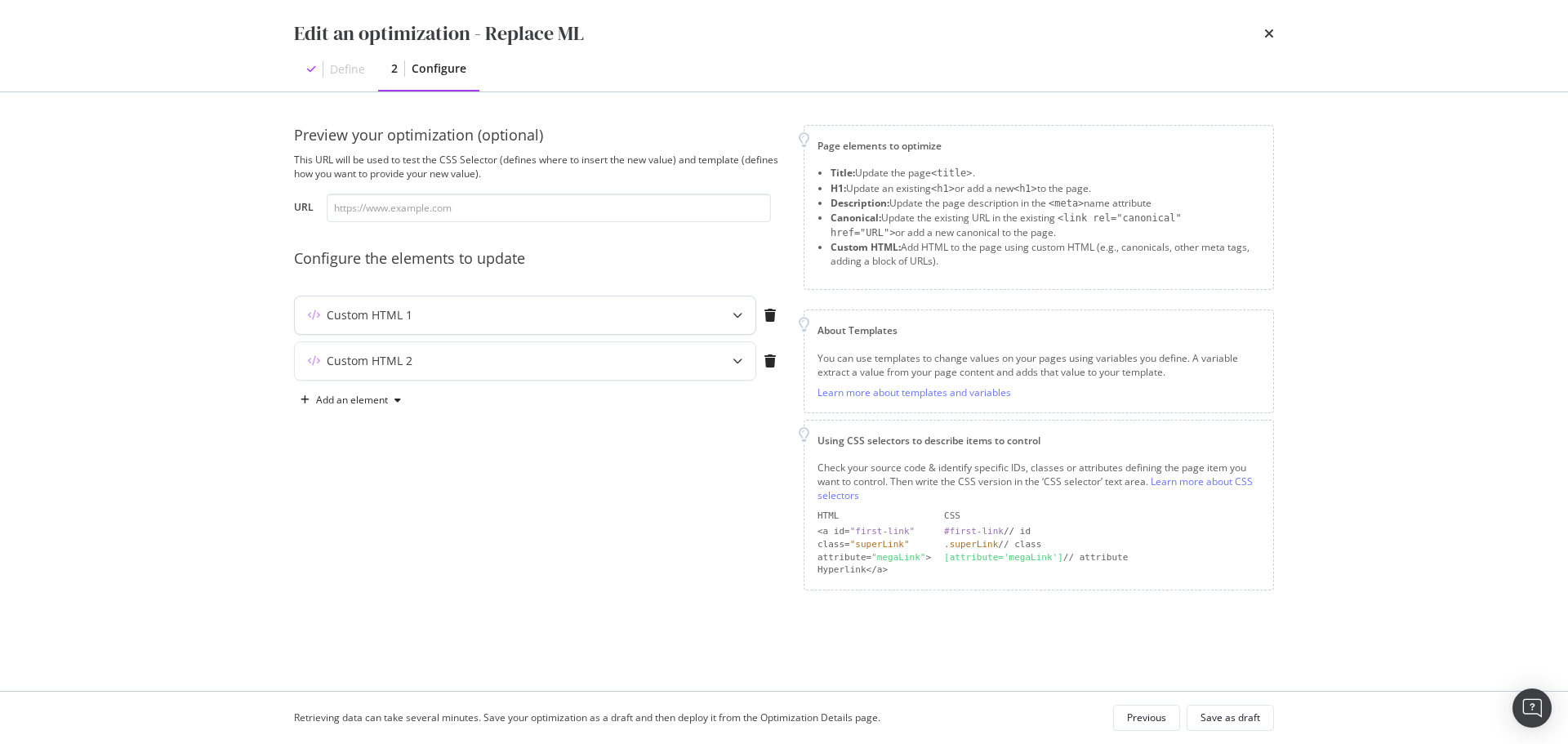
click at [735, 311] on icon "modal" at bounding box center [737, 315] width 10 height 10
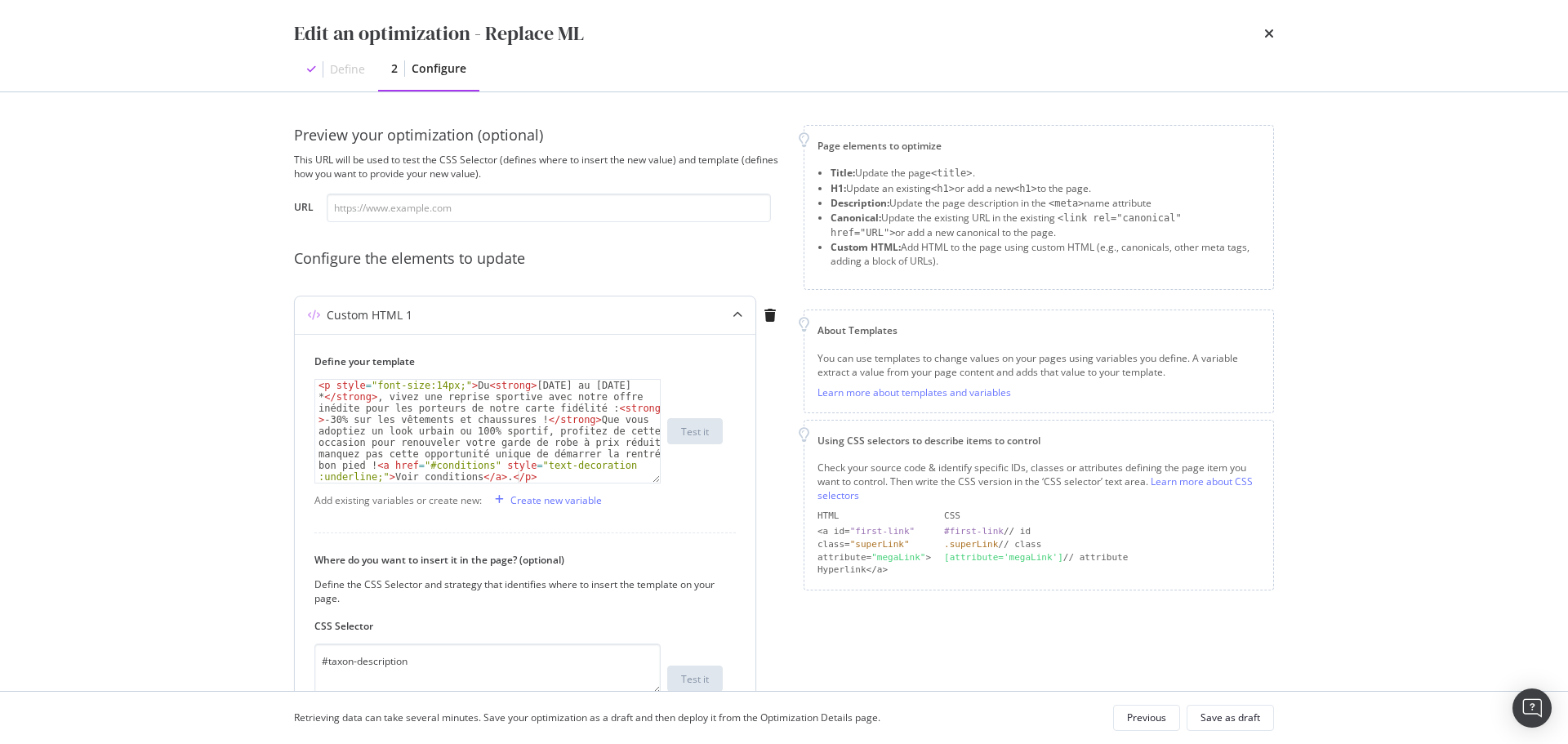
type textarea "<p style="font-size:14px;">Du <strong>[DATE] au [DATE]*</strong>, vivez une rep…"
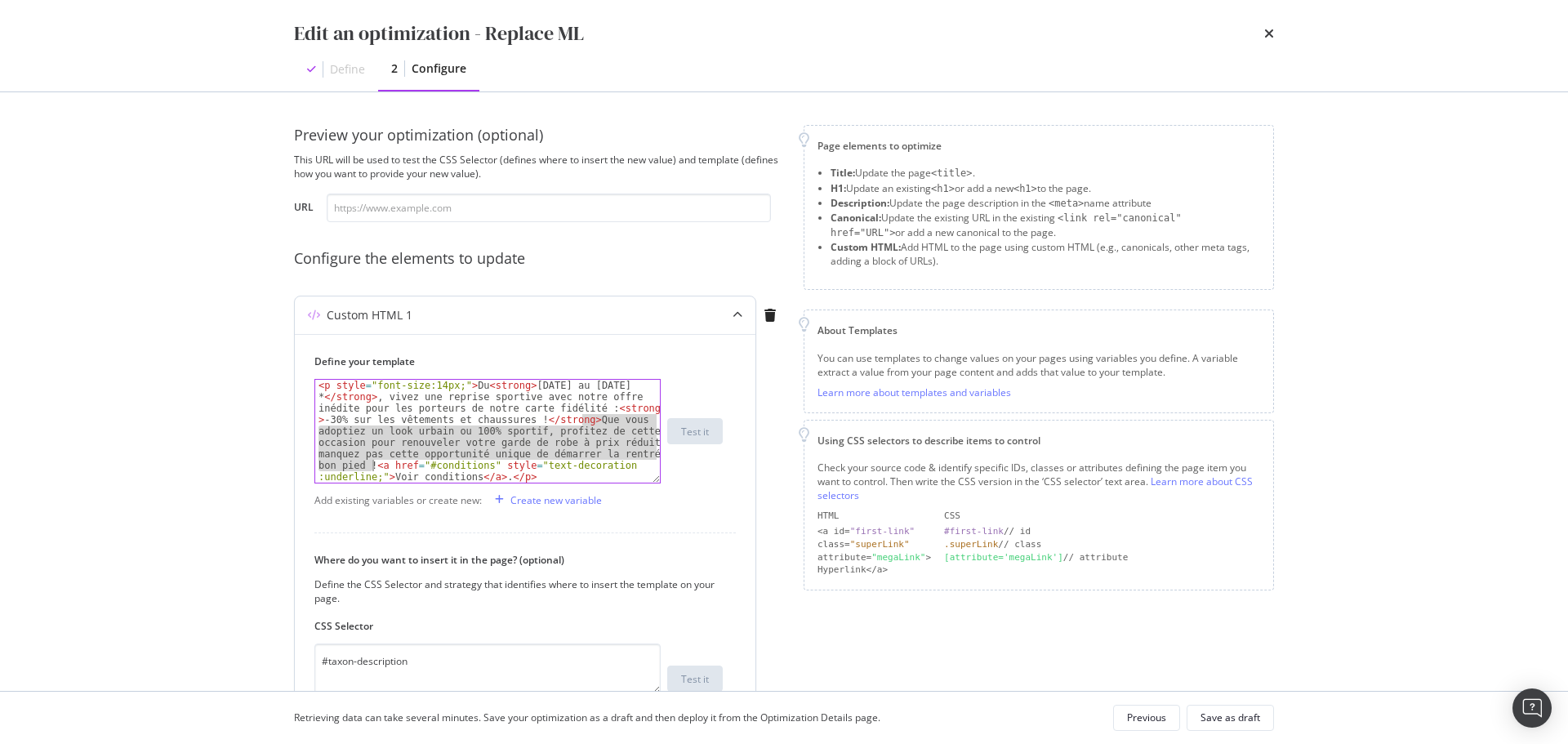
drag, startPoint x: 581, startPoint y: 418, endPoint x: 371, endPoint y: 462, distance: 214.6
click at [371, 462] on div "< p style = "font-size:14px;" > Du < strong > [DATE] au [DATE] * </ strong > , …" at bounding box center [487, 534] width 345 height 309
paste textarea "<p style="font-size:14px;">Du <strong>[DATE] au [DATE]*</strong>, vivez une rep…"
type textarea "<p style="font-size:14px;">Du <strong>[DATE] au [DATE]*</strong>, vivez une rep…"
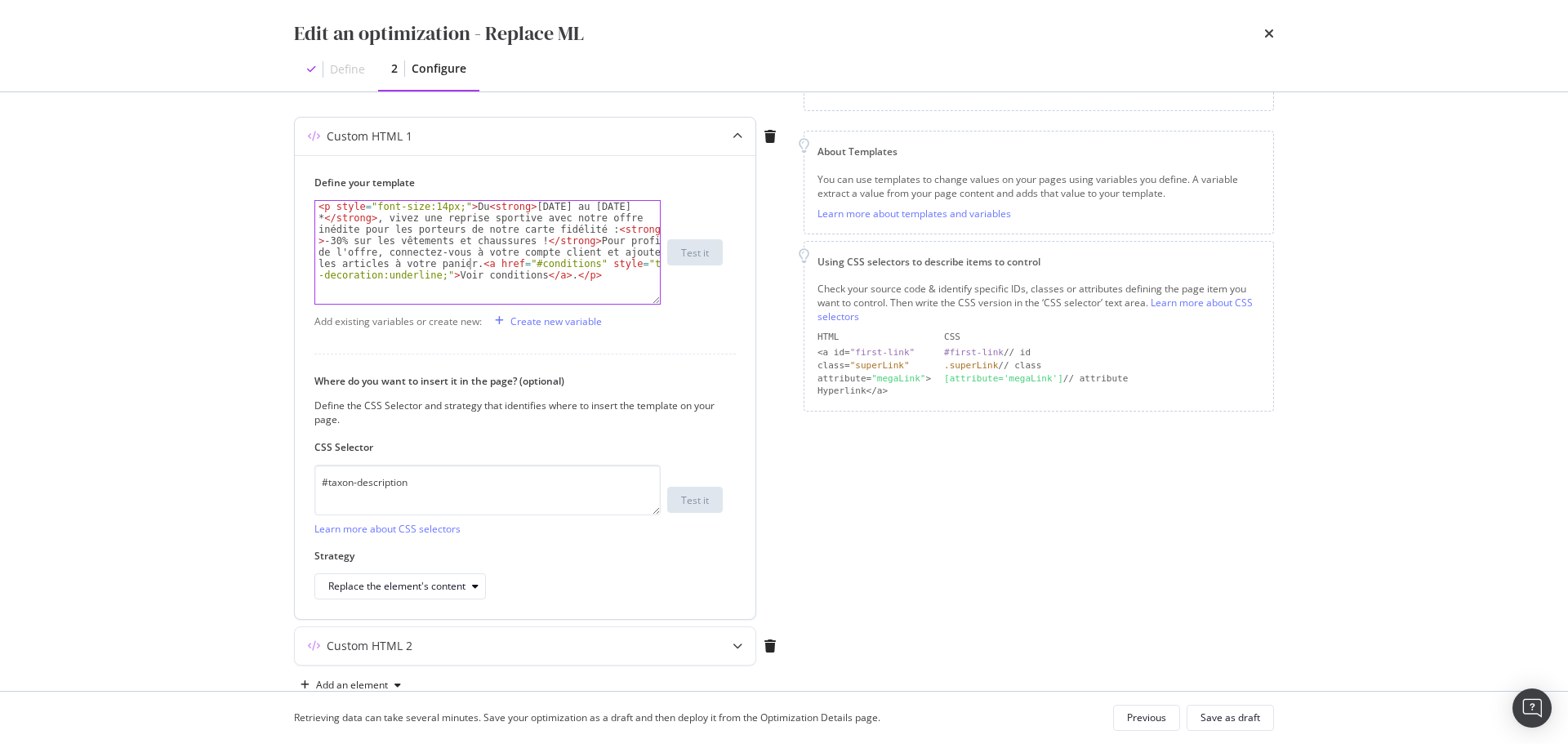
scroll to position [218, 0]
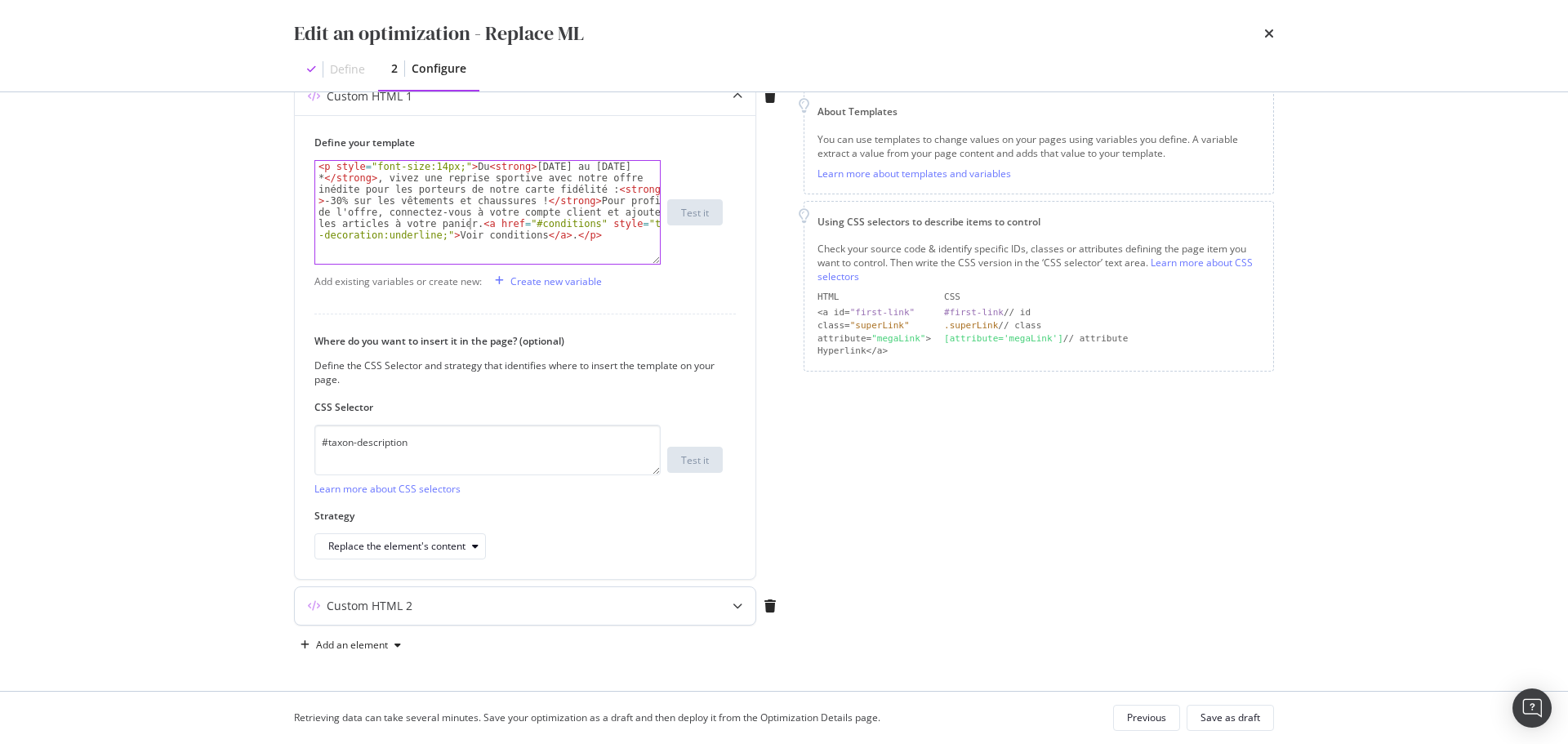
click at [575, 607] on div "Custom HTML 2" at bounding box center [493, 605] width 396 height 17
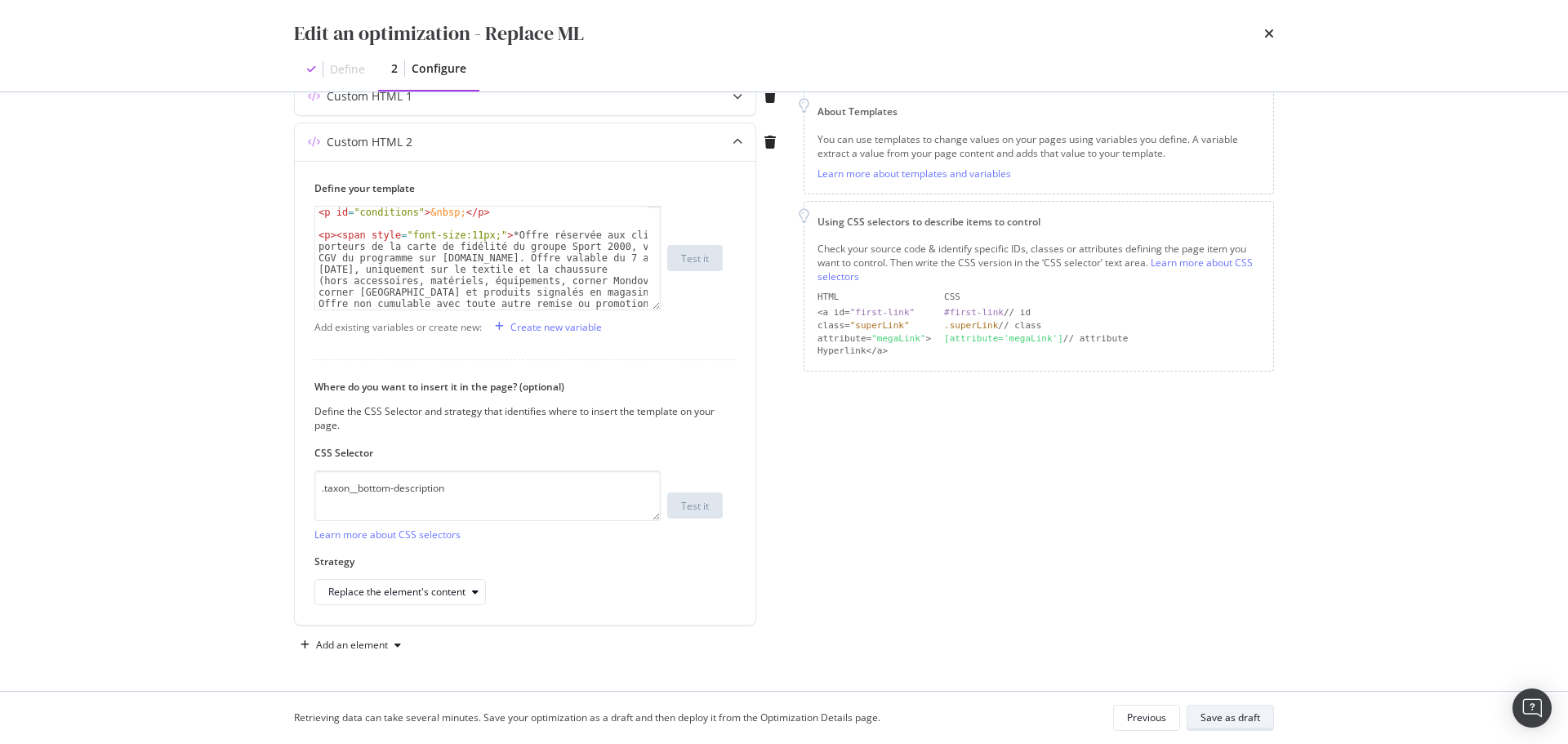
click at [1238, 711] on div "Save as draft" at bounding box center [1231, 717] width 60 height 14
